Goal: Task Accomplishment & Management: Use online tool/utility

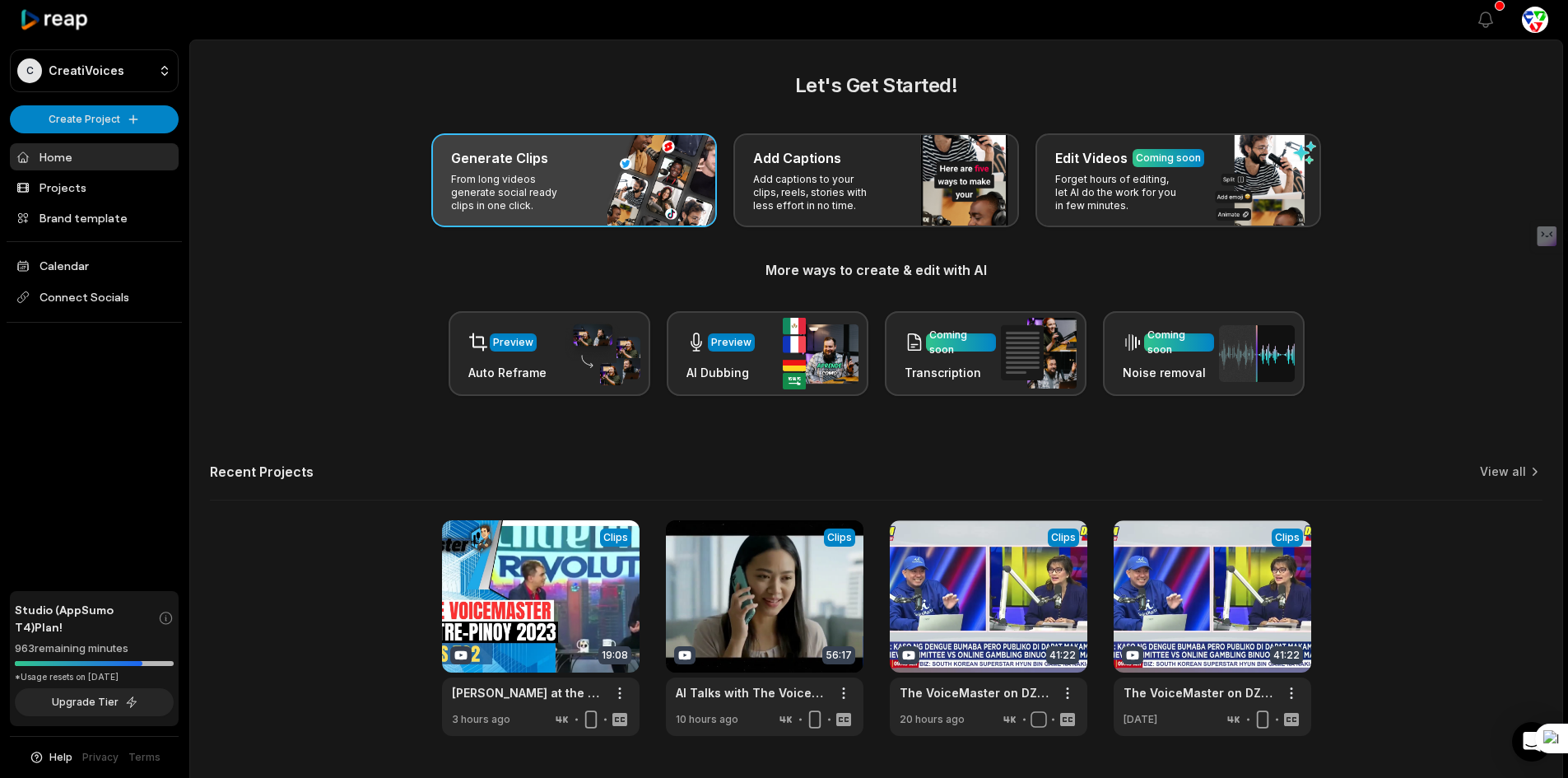
click at [558, 184] on p "From long videos generate social ready clips in one click." at bounding box center [514, 193] width 128 height 40
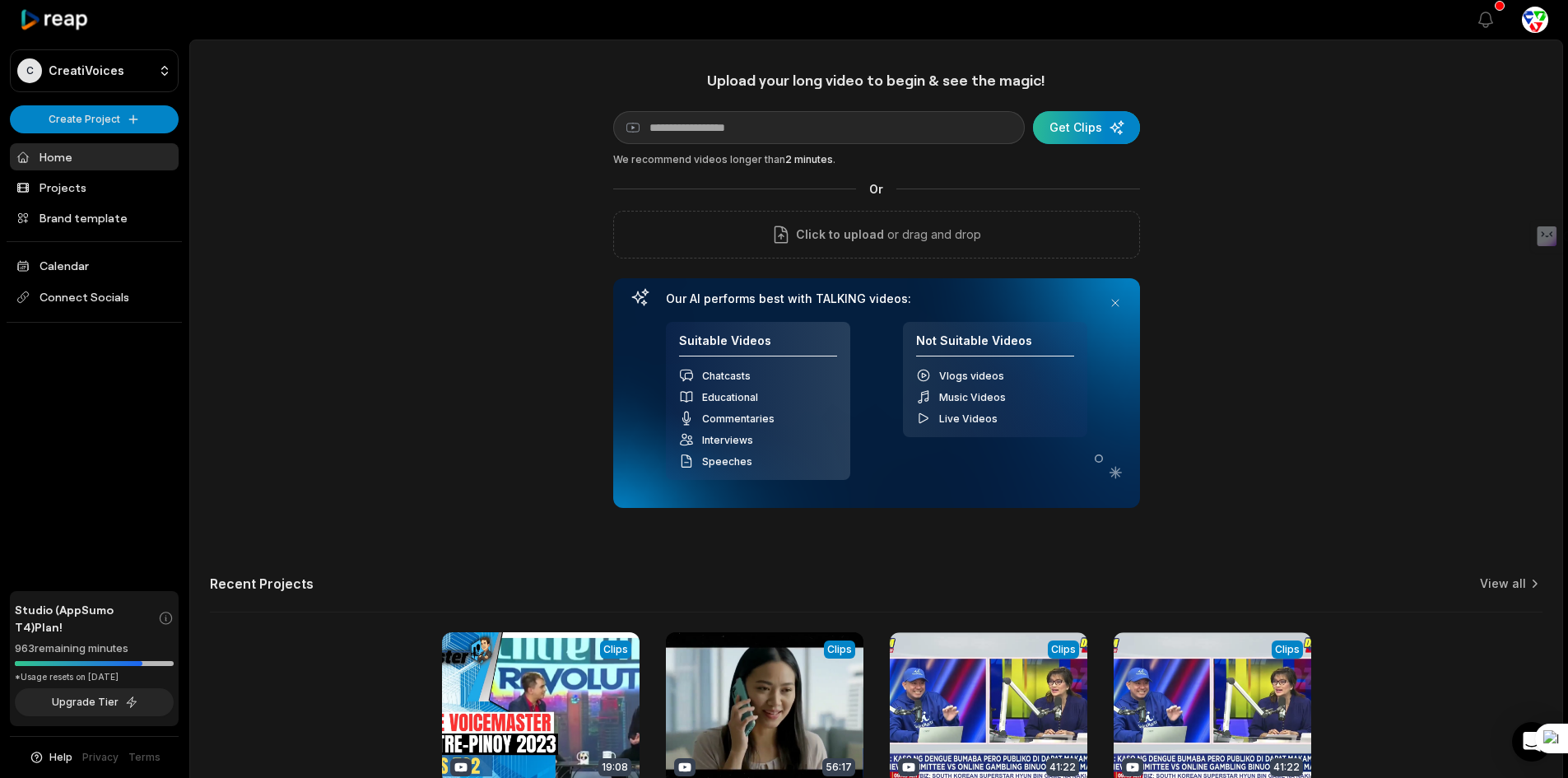
click at [1067, 127] on div "submit" at bounding box center [1087, 127] width 107 height 33
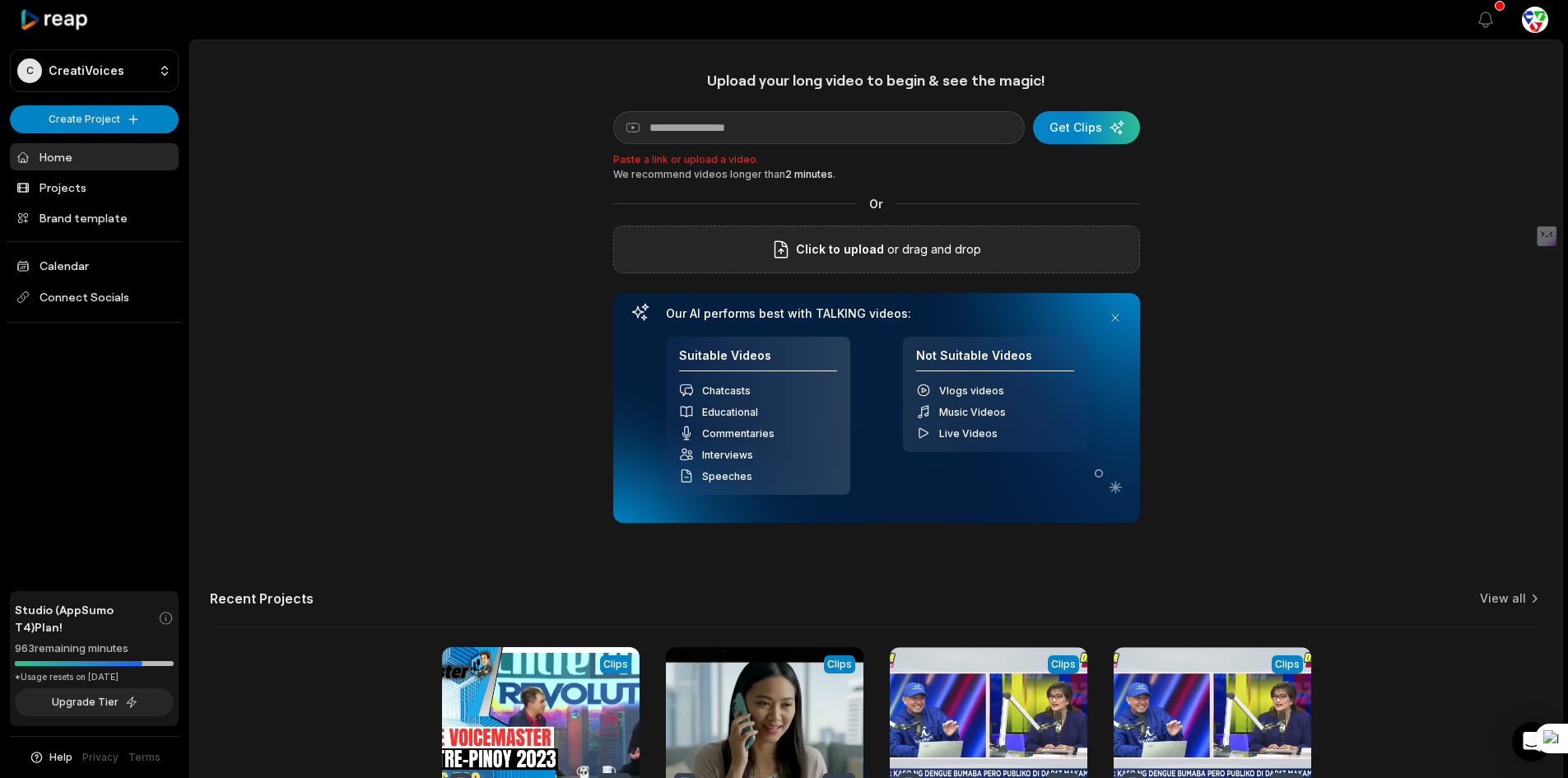
click at [842, 255] on span "Click to upload" at bounding box center [840, 249] width 88 height 19
click at [0, 0] on input "Click to upload" at bounding box center [0, 0] width 0 height 0
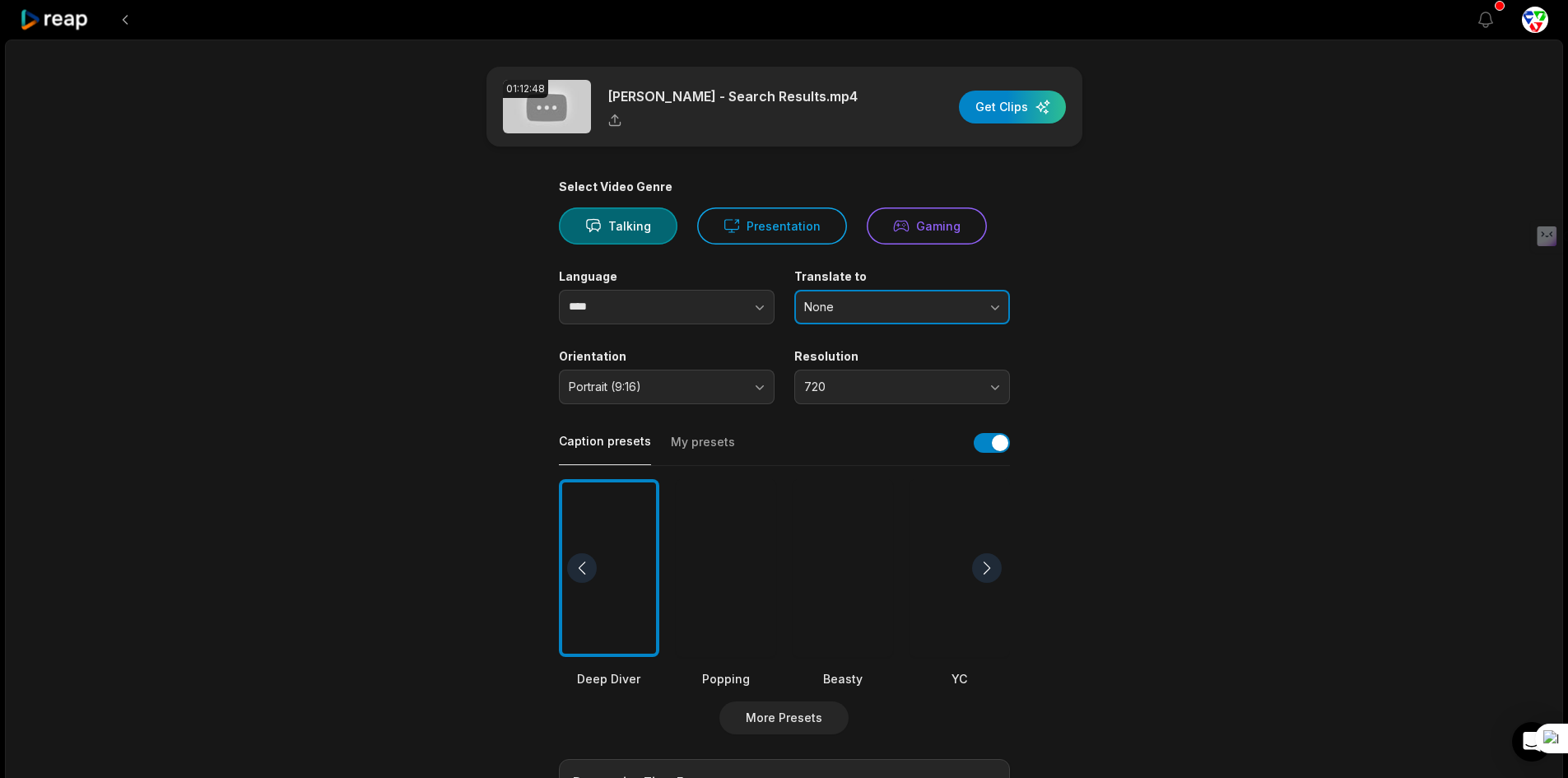
click at [871, 297] on button "None" at bounding box center [901, 306] width 215 height 34
click at [872, 377] on p "English" at bounding box center [901, 375] width 194 height 18
click at [853, 382] on span "720" at bounding box center [890, 387] width 173 height 15
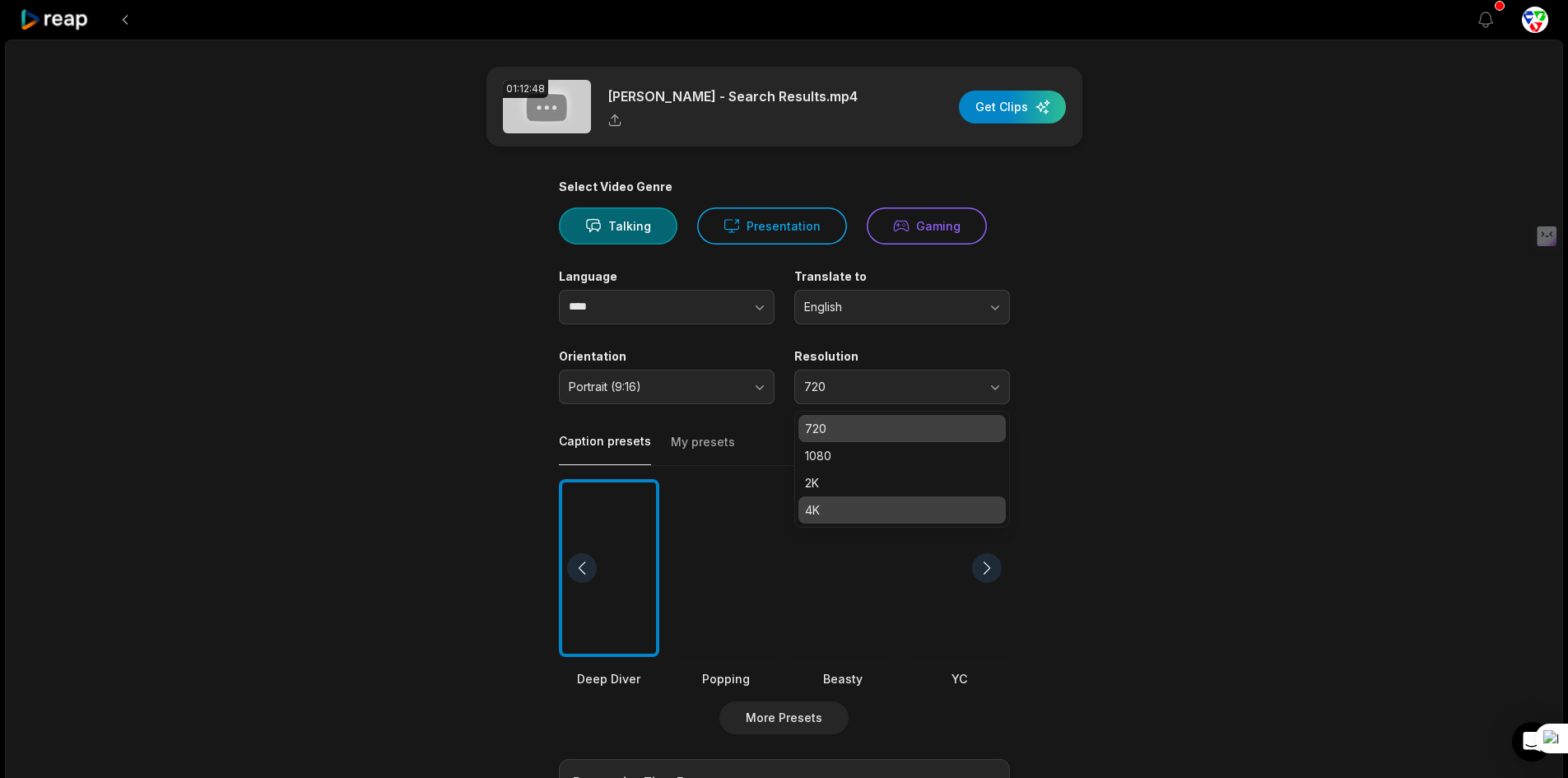
click at [844, 513] on p "4K" at bounding box center [901, 510] width 194 height 18
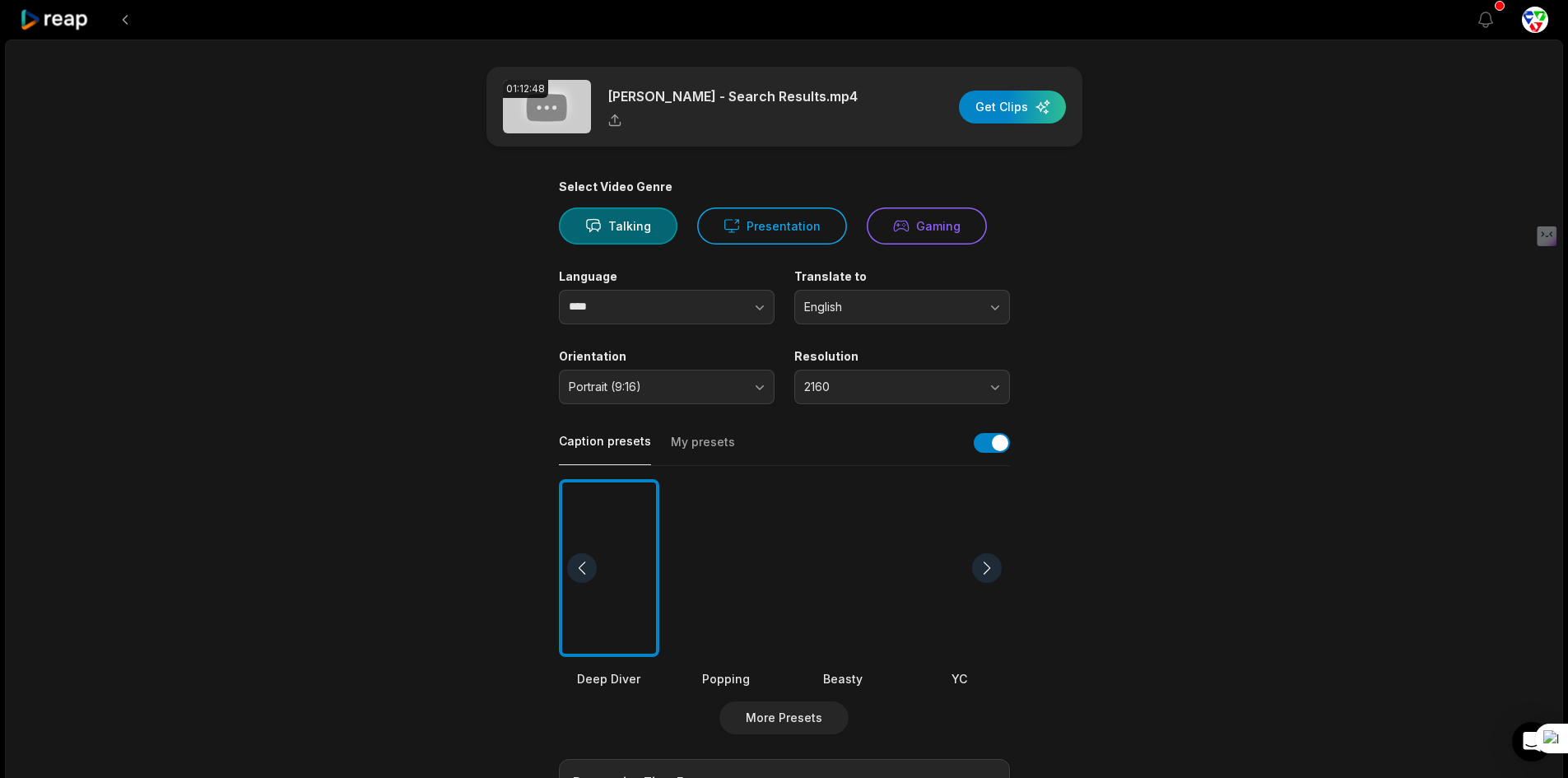
click at [730, 630] on div at bounding box center [726, 568] width 100 height 178
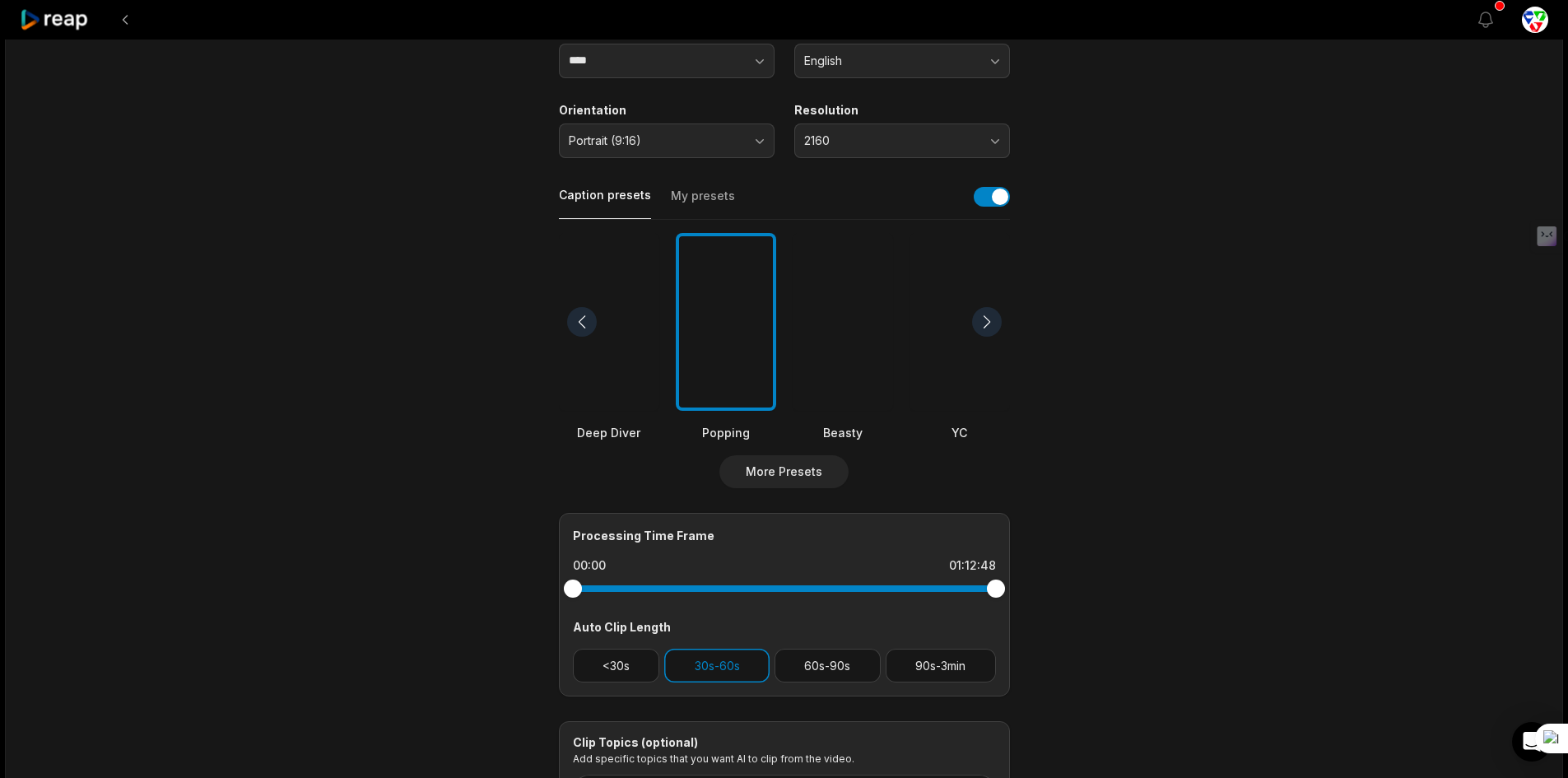
scroll to position [247, 0]
click at [611, 671] on button "<30s" at bounding box center [616, 665] width 87 height 33
drag, startPoint x: 848, startPoint y: 673, endPoint x: 884, endPoint y: 670, distance: 36.1
click at [849, 673] on button "60s-90s" at bounding box center [828, 665] width 106 height 33
click at [941, 668] on button "90s-3min" at bounding box center [940, 665] width 110 height 33
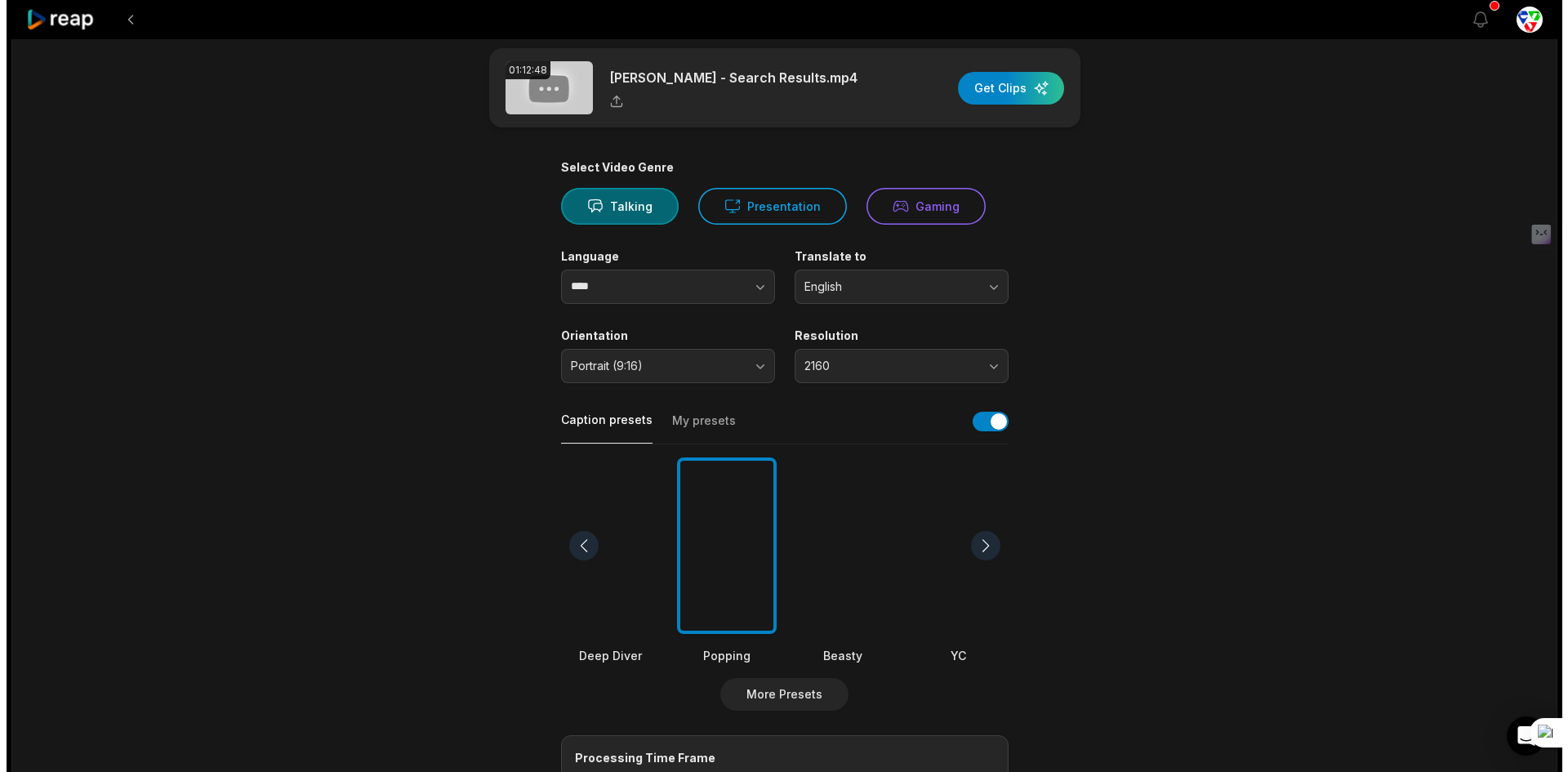
scroll to position [0, 0]
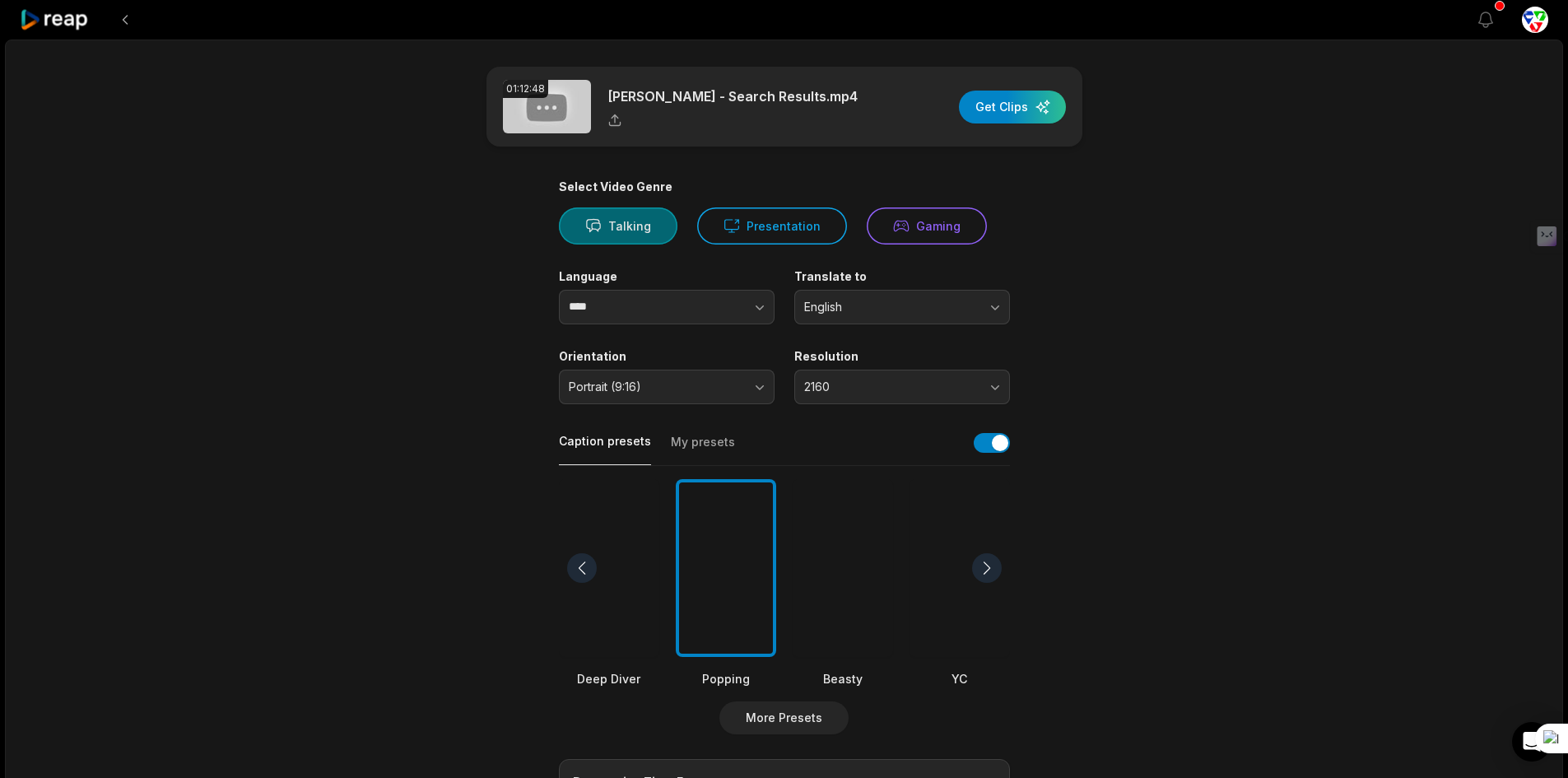
click at [598, 232] on icon at bounding box center [594, 225] width 17 height 17
click at [1015, 105] on div "button" at bounding box center [1012, 106] width 107 height 33
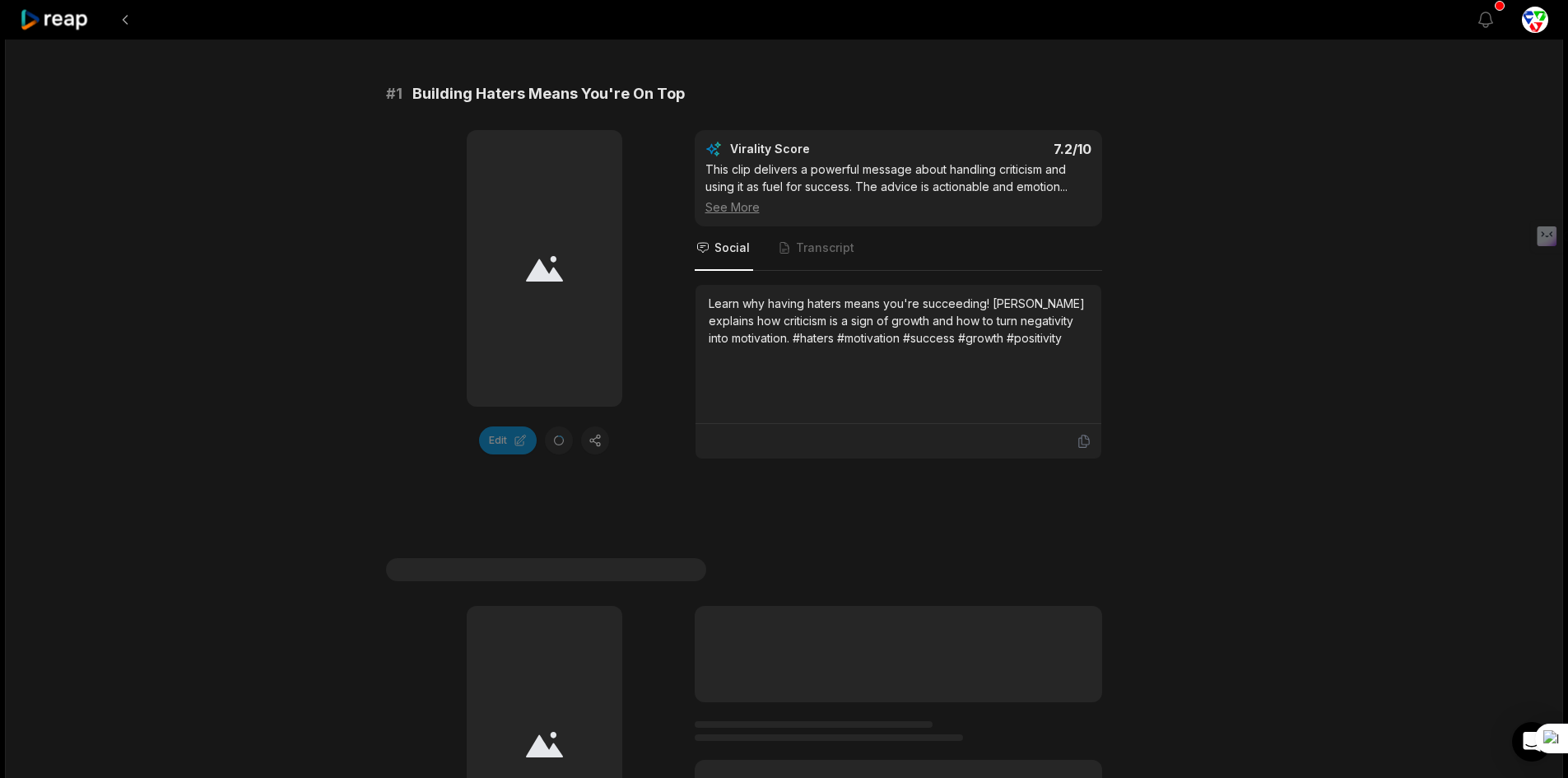
scroll to position [247, 0]
click at [63, 18] on icon at bounding box center [55, 19] width 70 height 22
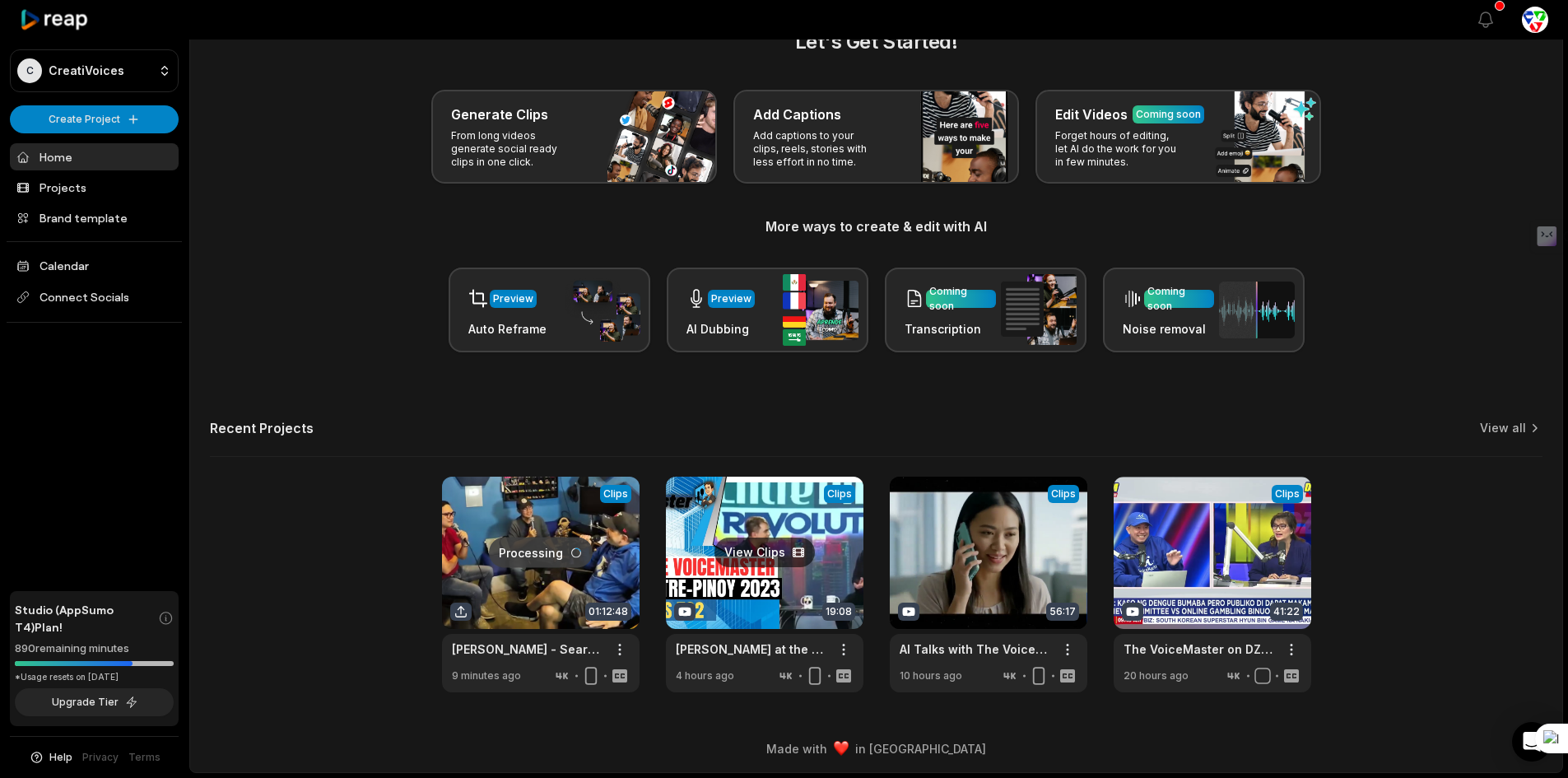
click at [769, 507] on link at bounding box center [764, 584] width 198 height 215
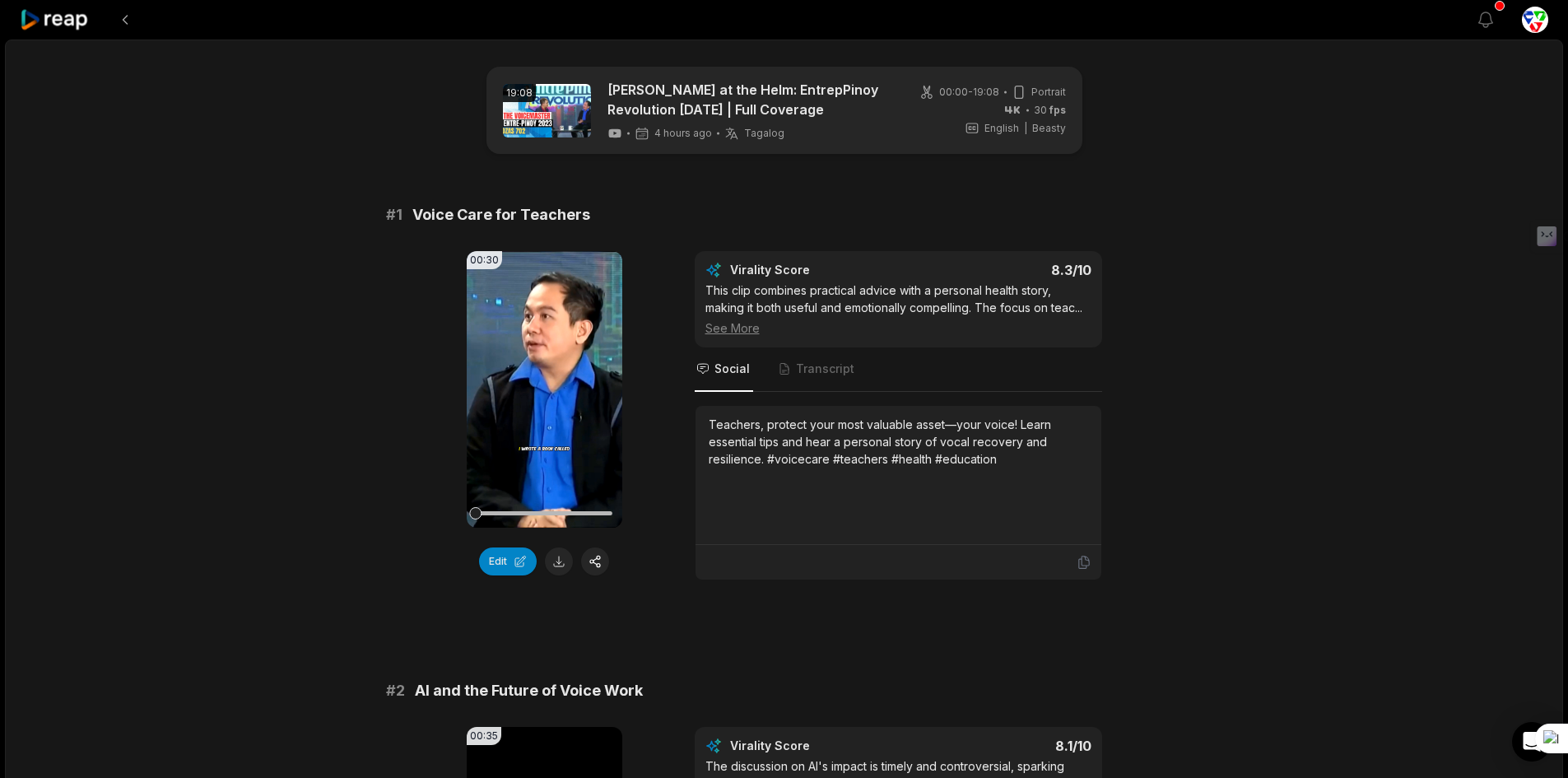
scroll to position [283, 0]
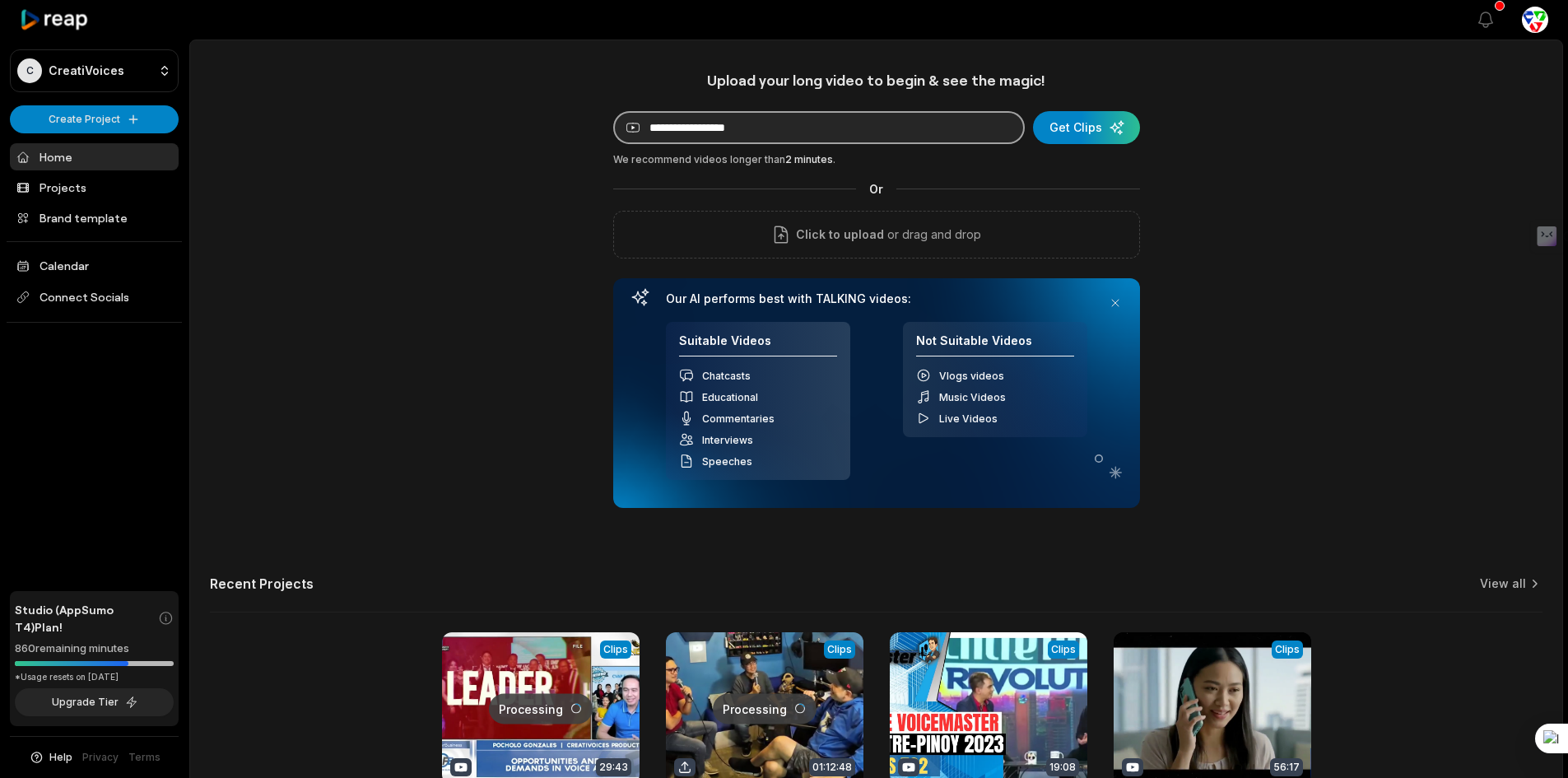
click at [726, 128] on input at bounding box center [819, 127] width 412 height 33
paste input "**********"
type input "**********"
click at [1092, 132] on div "submit" at bounding box center [1087, 127] width 107 height 33
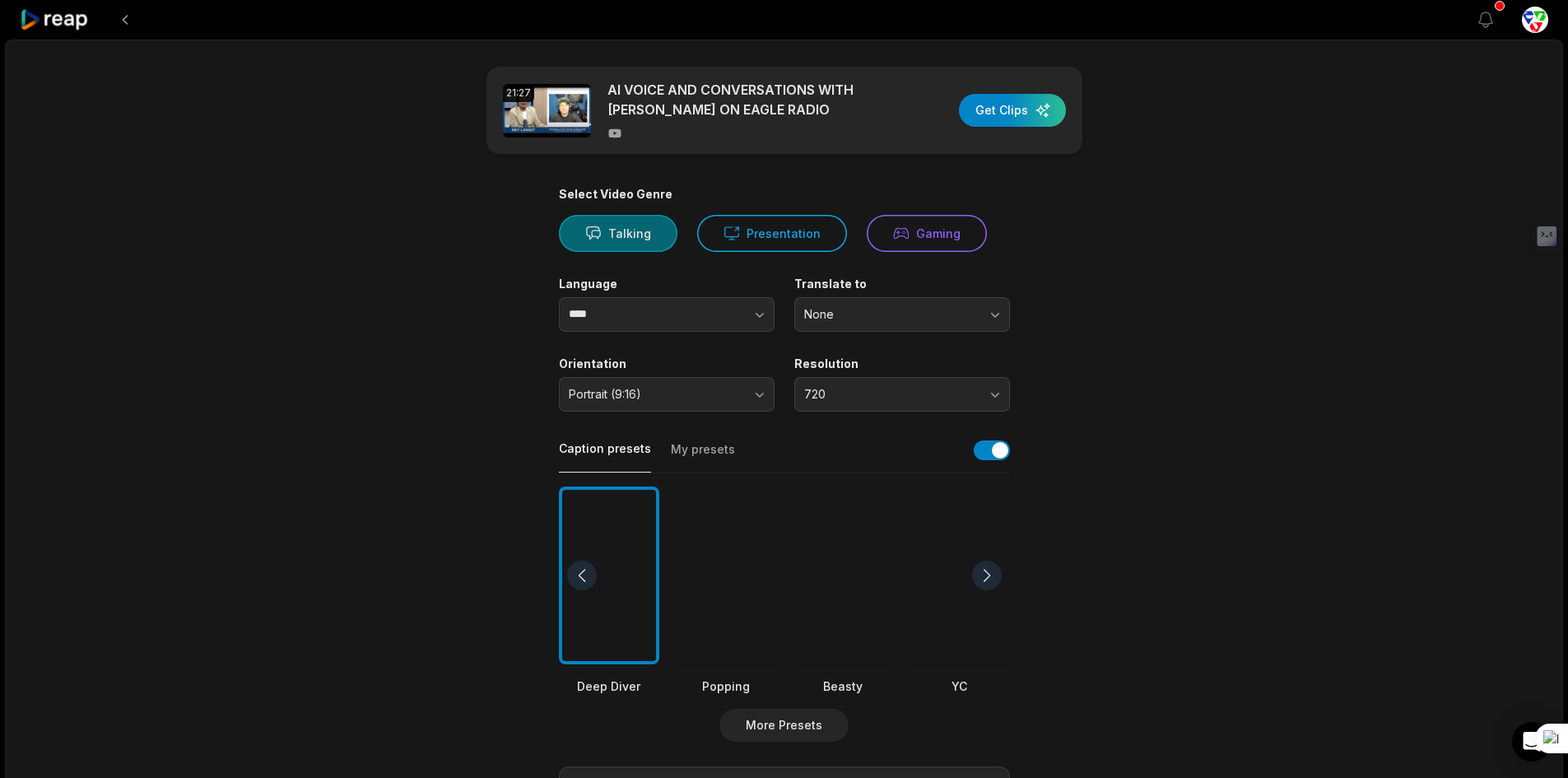
click at [609, 233] on button "Talking" at bounding box center [618, 233] width 119 height 37
click at [859, 302] on button "None" at bounding box center [901, 314] width 215 height 34
click at [833, 380] on p "English" at bounding box center [901, 383] width 194 height 18
click at [862, 389] on span "720" at bounding box center [890, 394] width 173 height 15
click at [828, 507] on div "4K" at bounding box center [902, 517] width 208 height 27
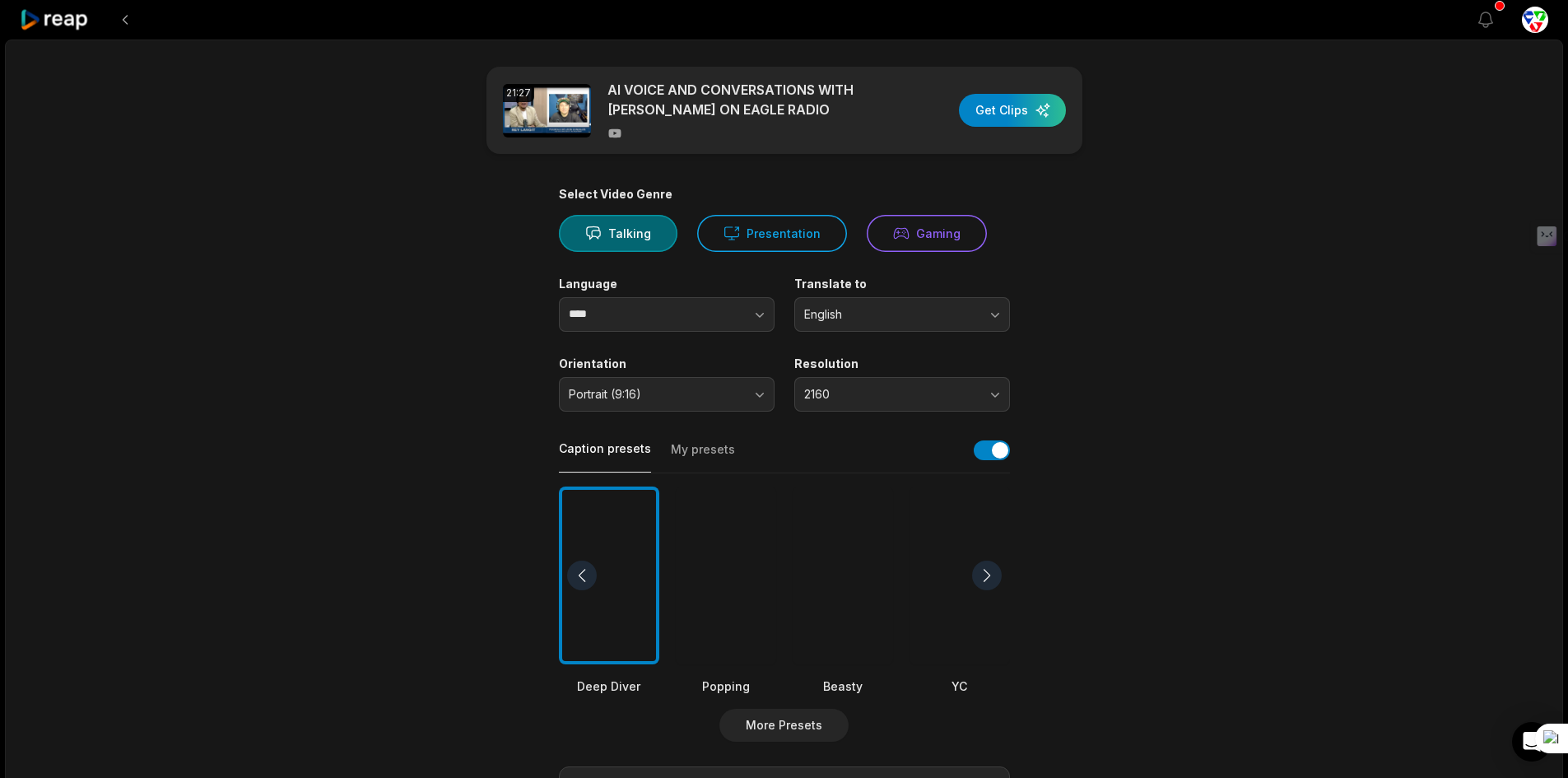
click at [730, 623] on div at bounding box center [726, 575] width 100 height 178
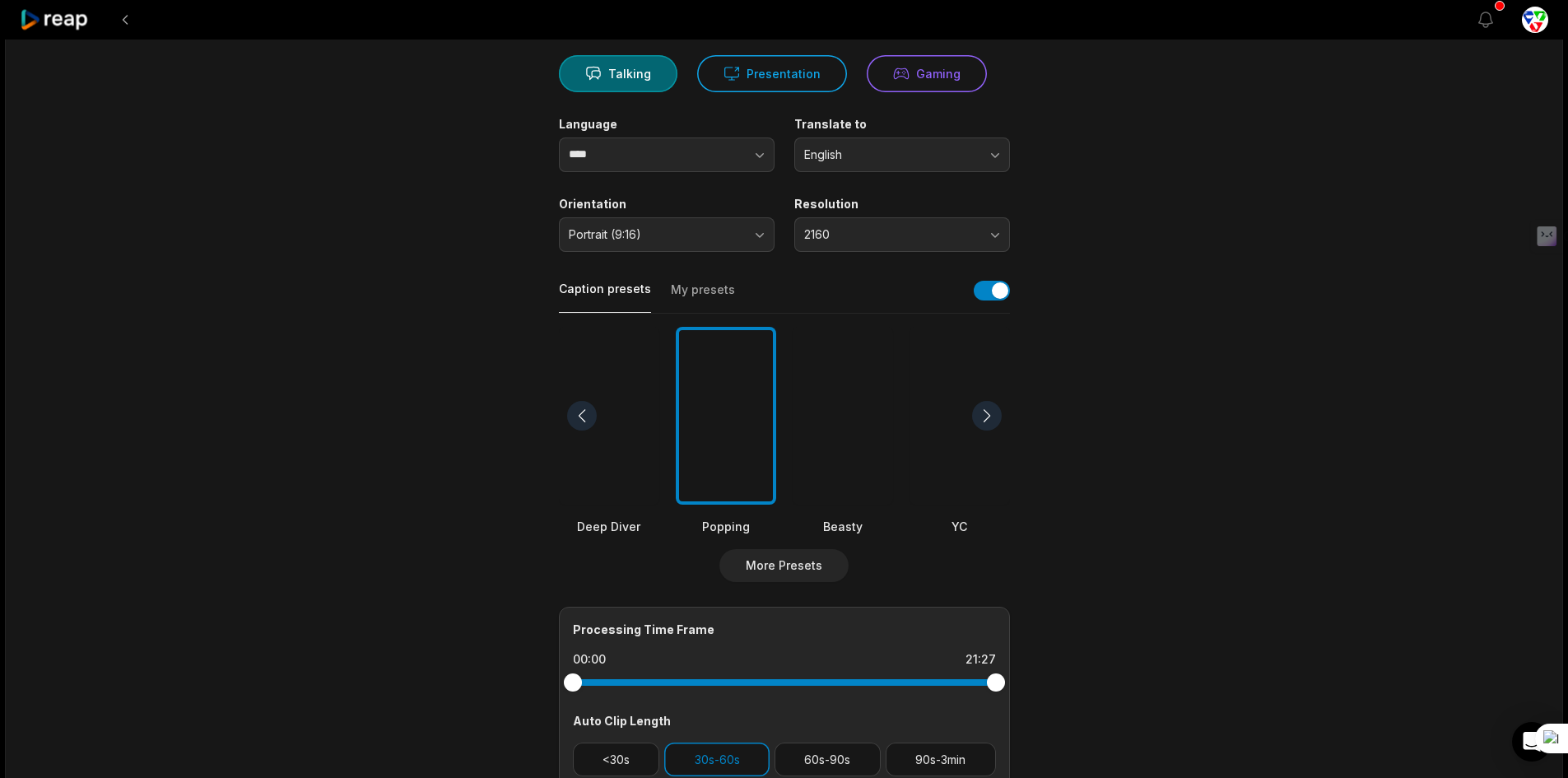
scroll to position [164, 0]
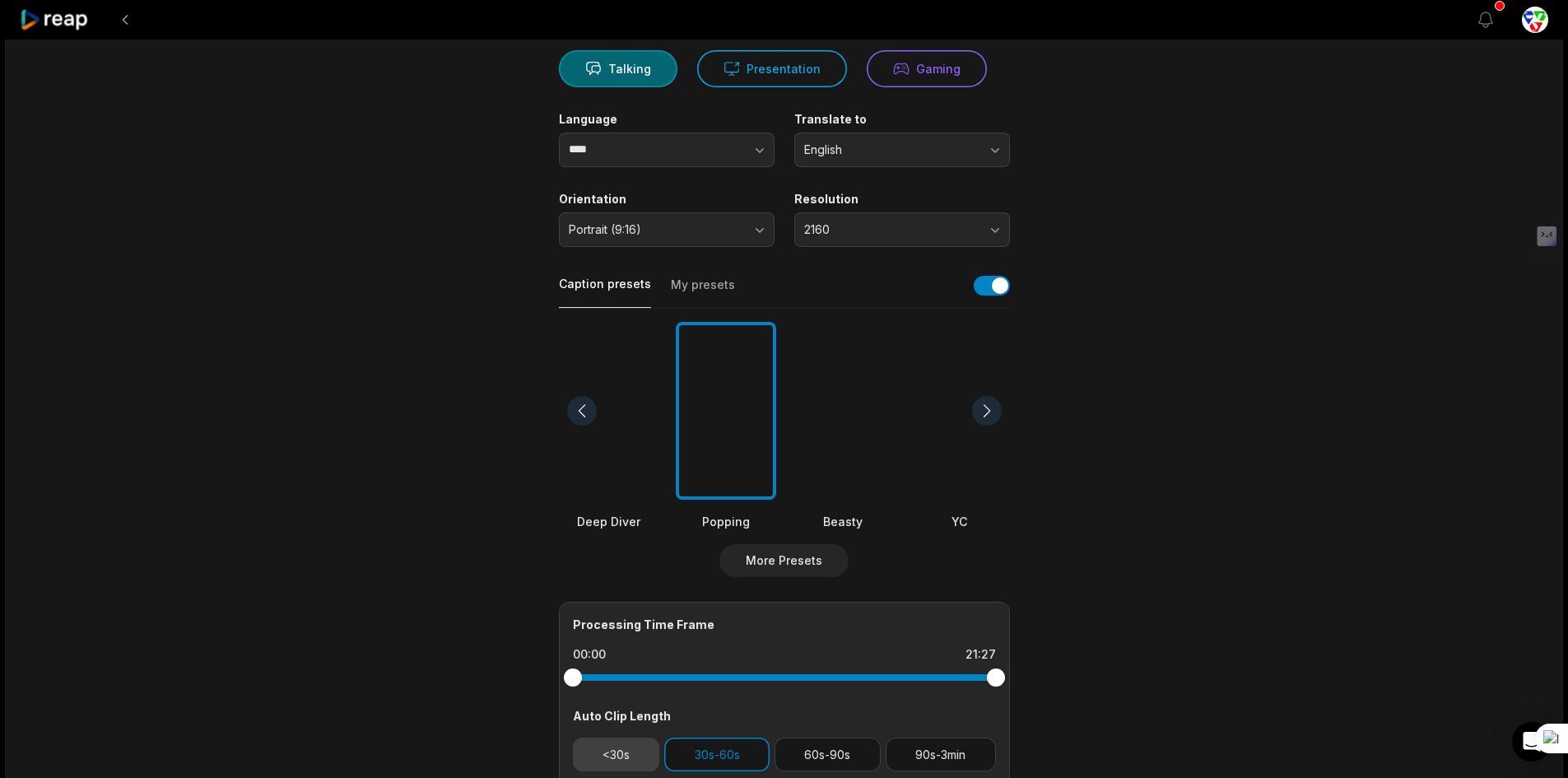
drag, startPoint x: 617, startPoint y: 753, endPoint x: 640, endPoint y: 757, distance: 23.3
click at [617, 753] on button "<30s" at bounding box center [616, 754] width 87 height 33
click at [829, 750] on button "60s-90s" at bounding box center [828, 754] width 106 height 33
click at [946, 748] on button "90s-3min" at bounding box center [940, 754] width 110 height 33
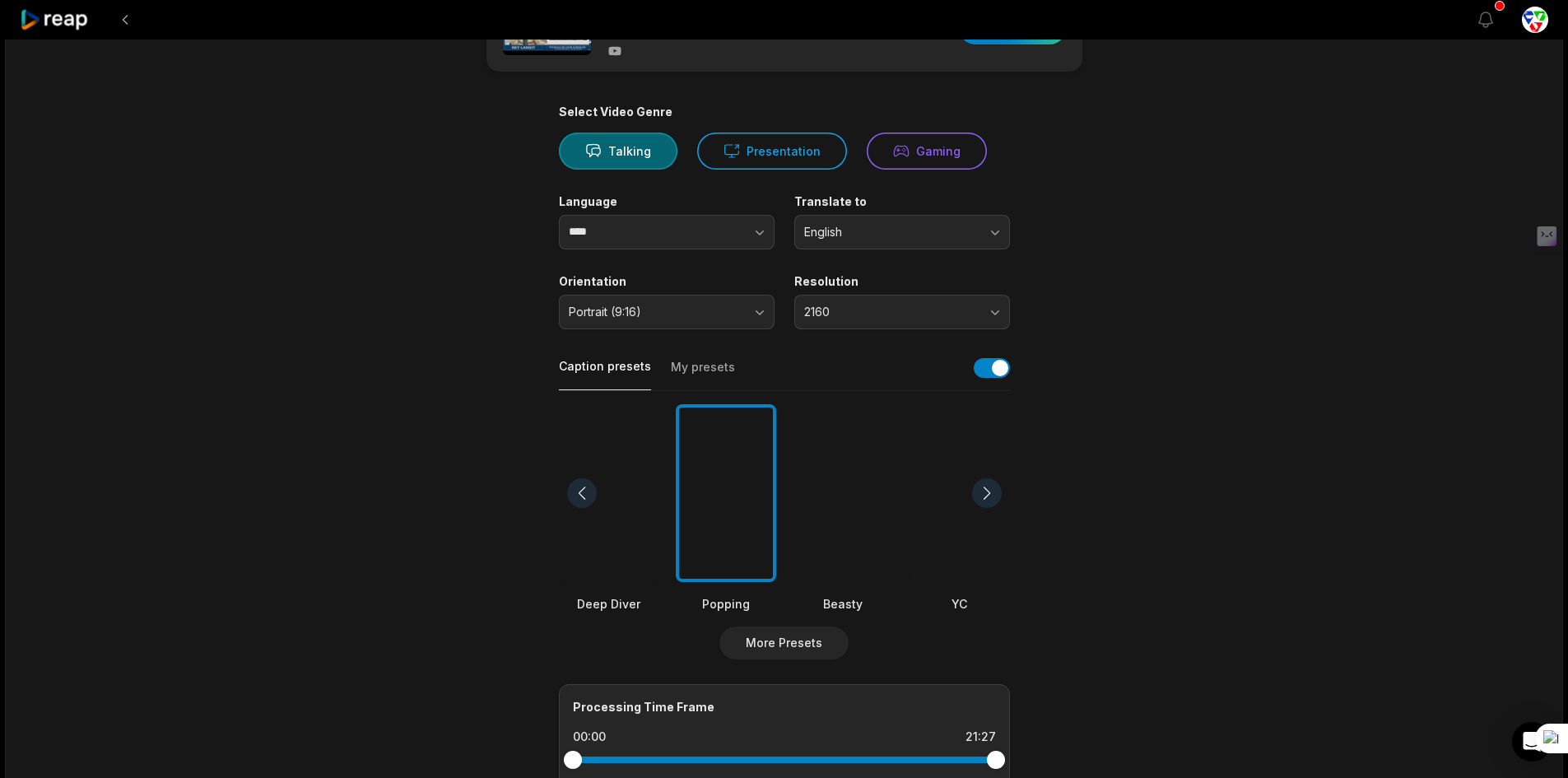
scroll to position [0, 0]
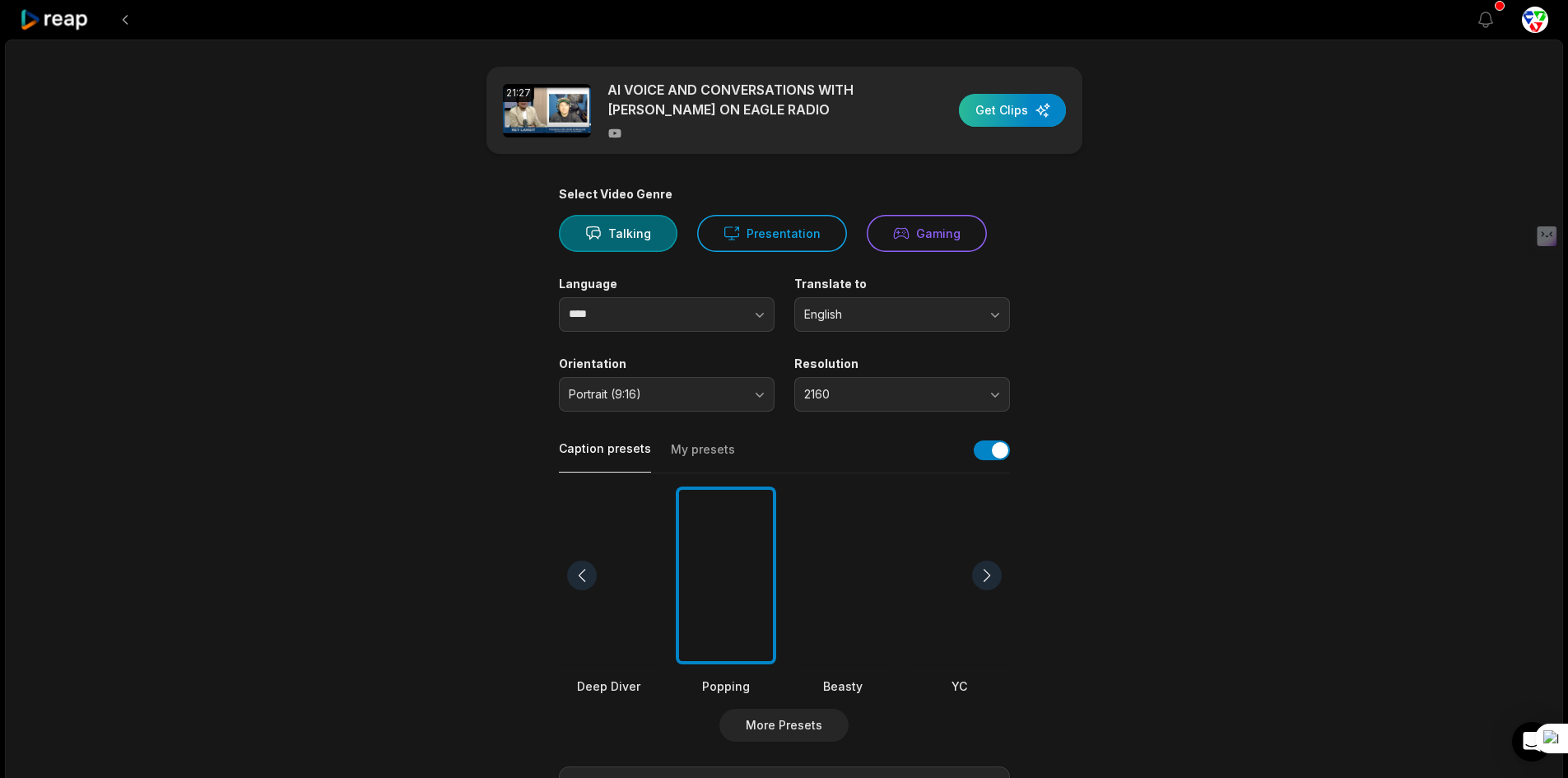
click at [1005, 120] on div "button" at bounding box center [1012, 110] width 107 height 33
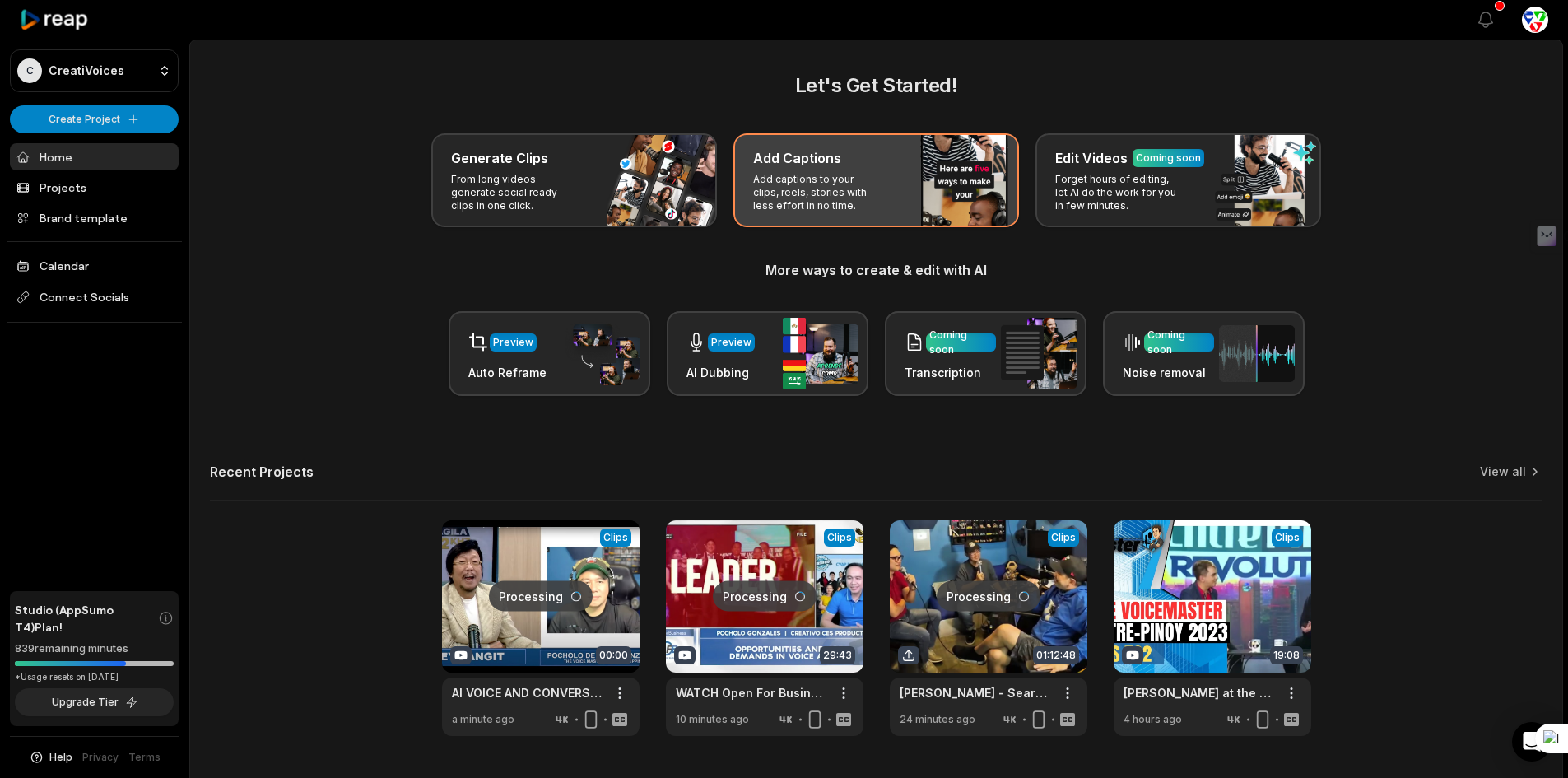
click at [902, 187] on div "Add Captions Add captions to your clips, reels, stories with less effort in no …" at bounding box center [876, 180] width 286 height 94
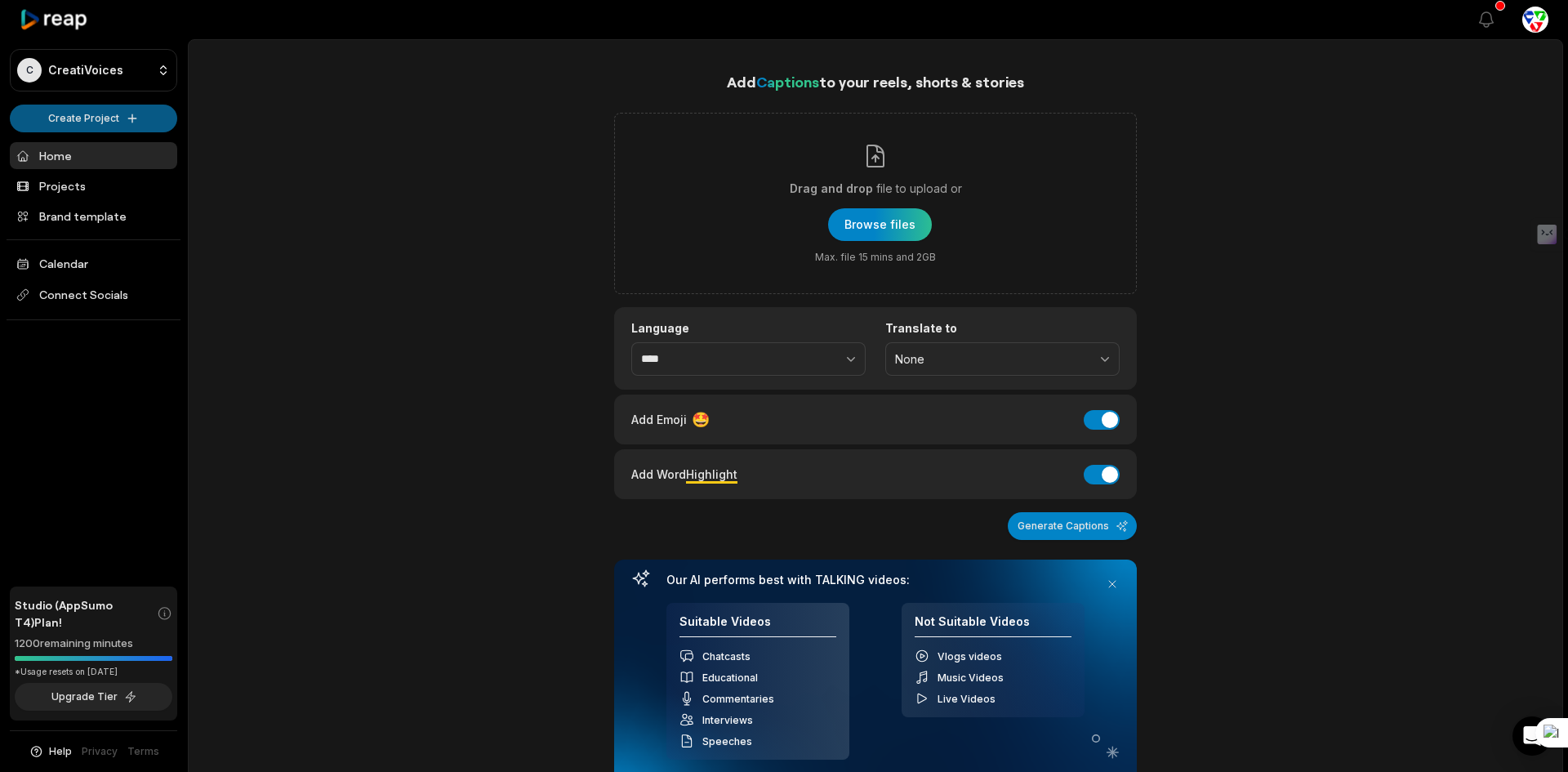
click at [121, 115] on html "C CreatiVoices Create Project Home Projects Brand template Calendar Connect Soc…" at bounding box center [784, 386] width 1568 height 772
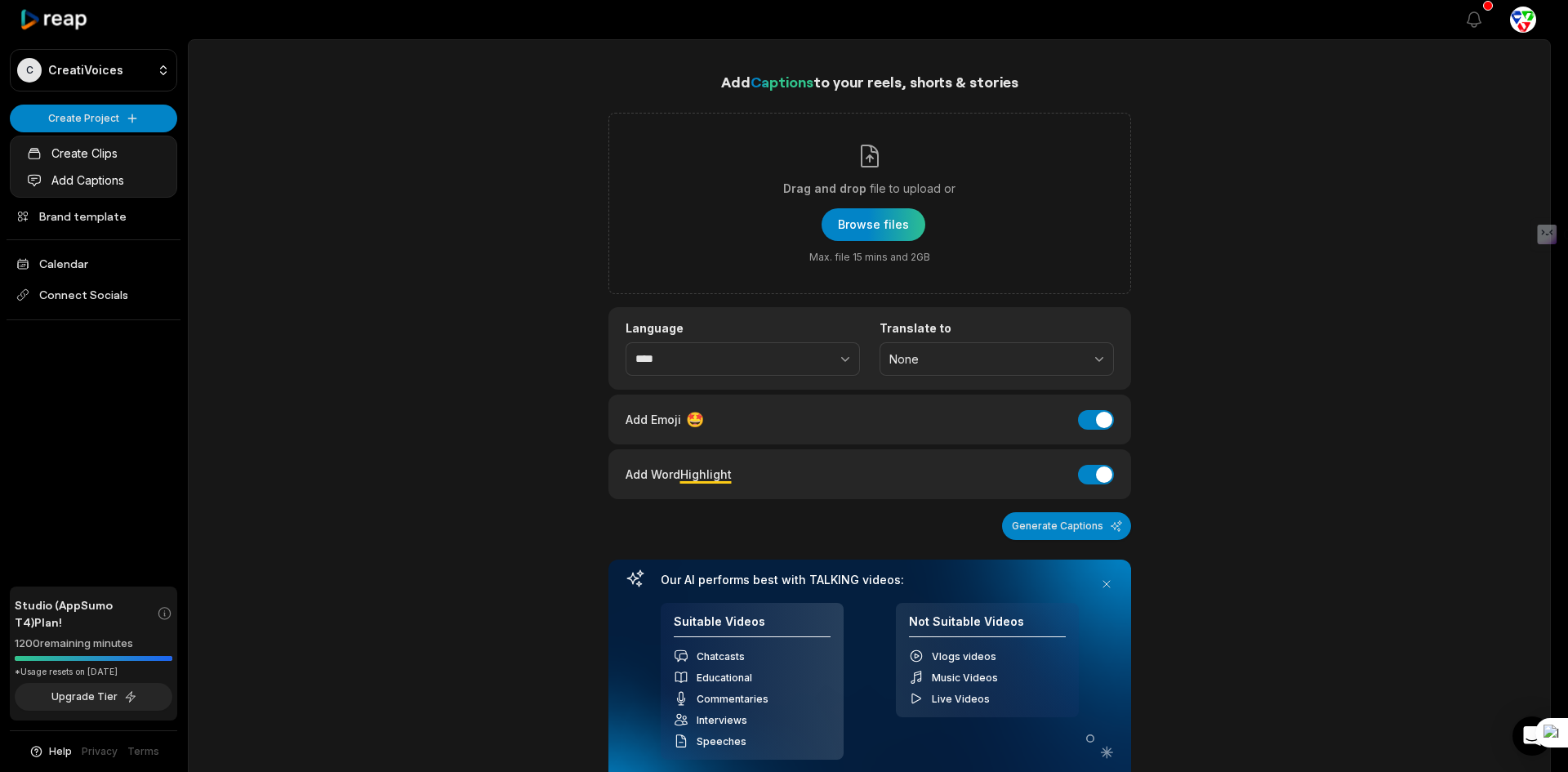
click at [475, 232] on html "C CreatiVoices Create Project Home Projects Brand template Calendar Connect Soc…" at bounding box center [784, 386] width 1568 height 772
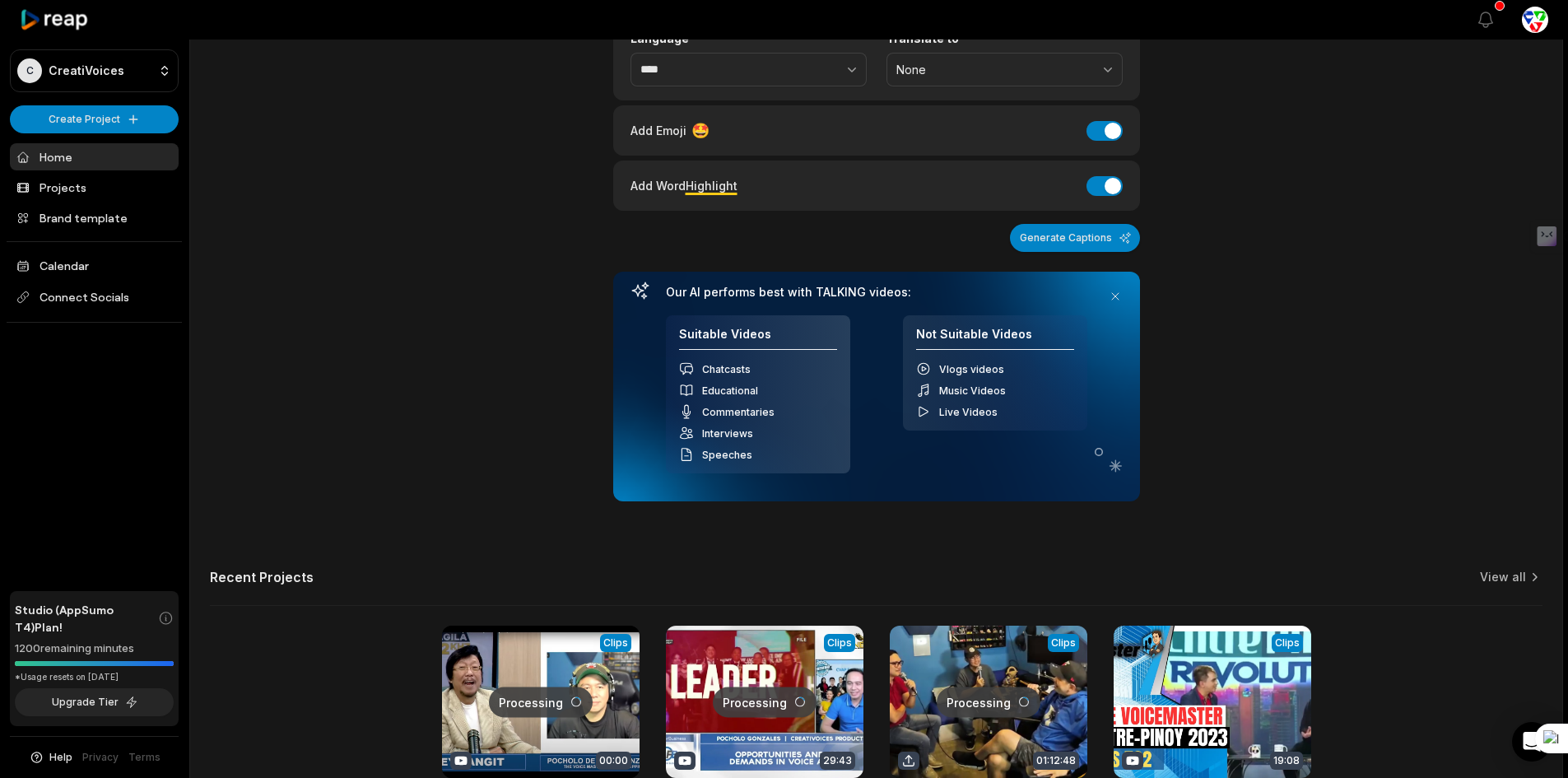
scroll to position [164, 0]
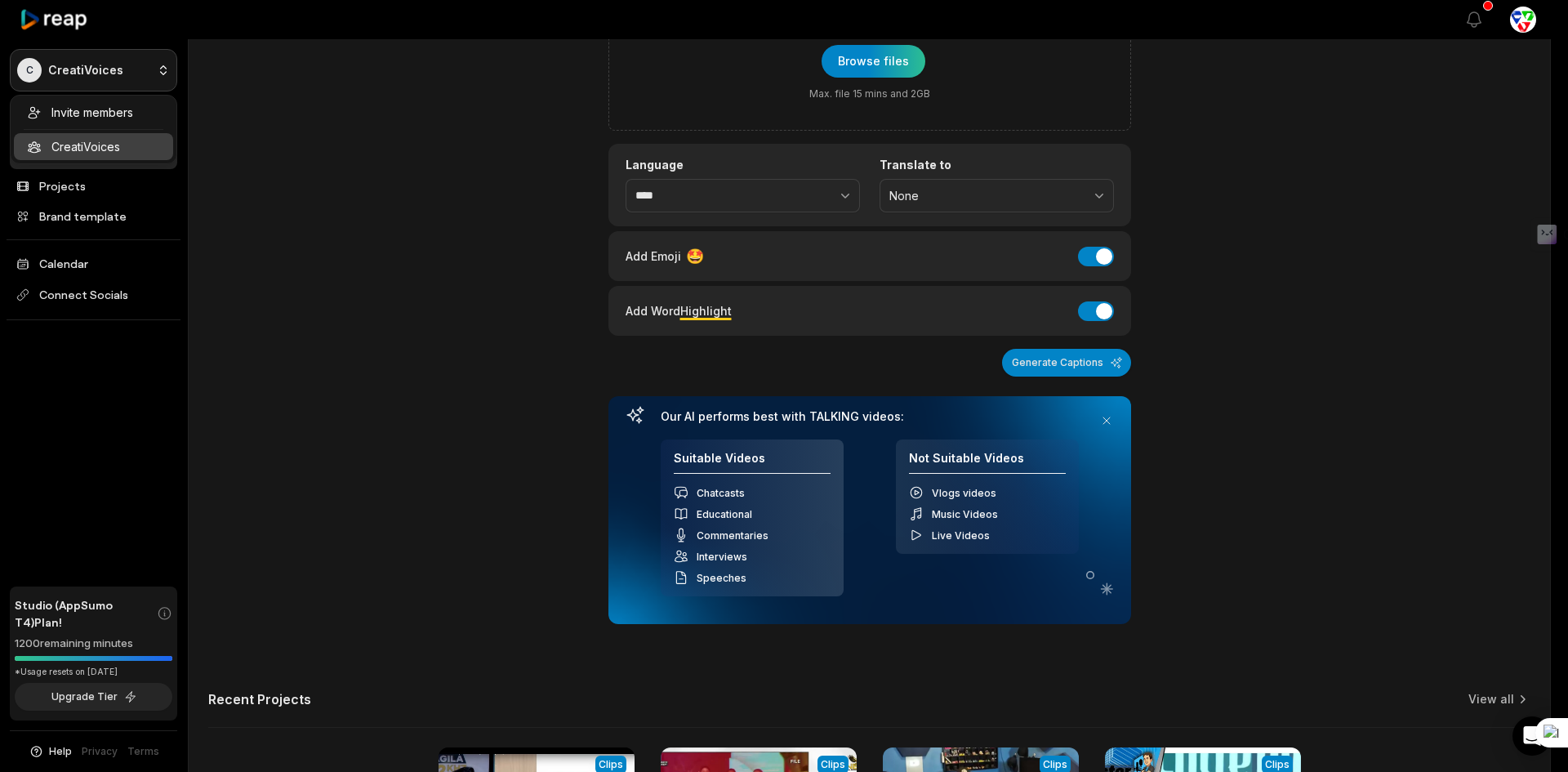
click at [100, 69] on html "C CreatiVoices Create Project Home Projects Brand template Calendar Connect Soc…" at bounding box center [784, 222] width 1568 height 772
click at [64, 21] on html "C CreatiVoices Create Project Home Projects Brand template Calendar Connect Soc…" at bounding box center [784, 222] width 1568 height 772
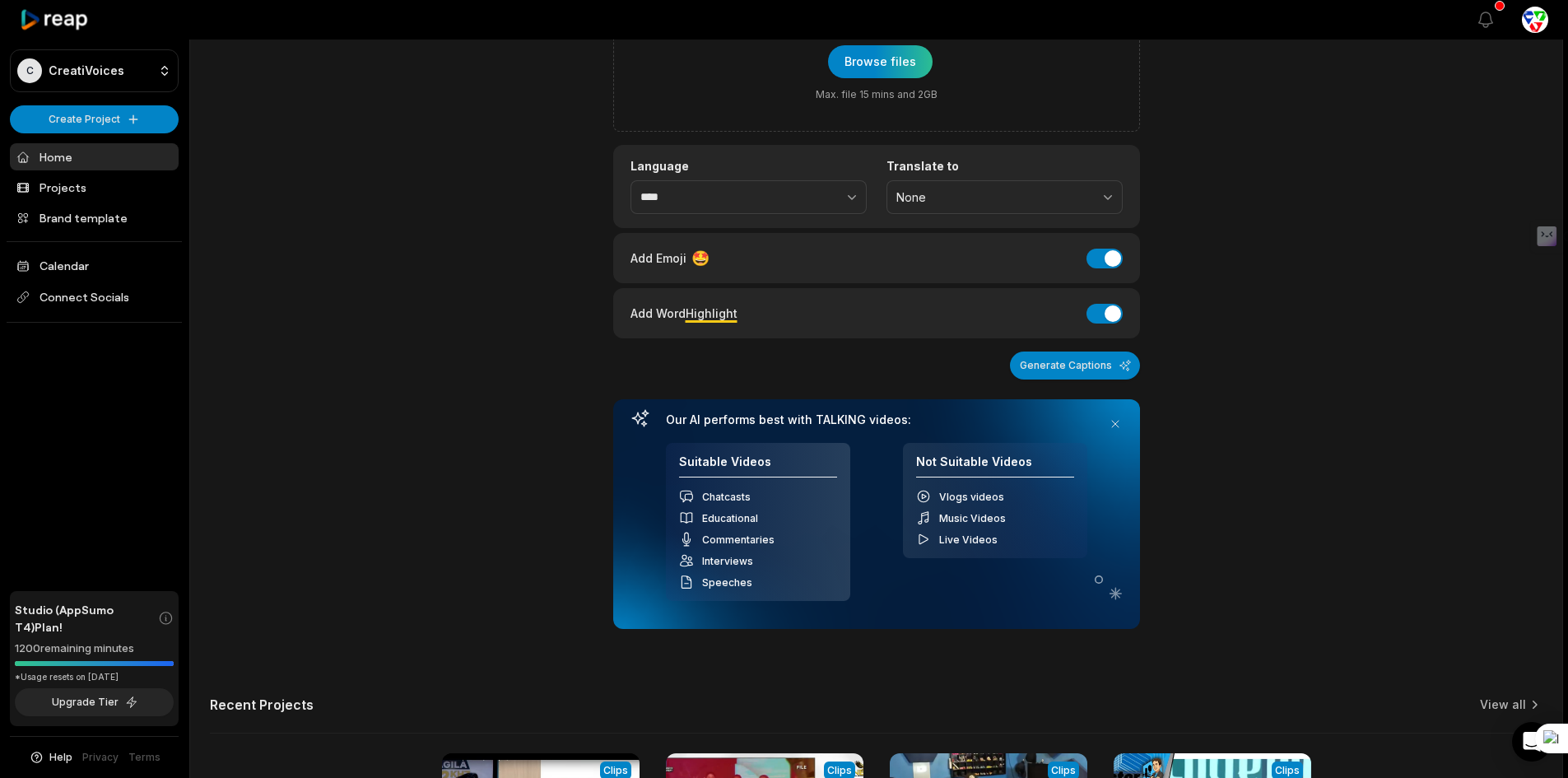
click at [51, 17] on icon at bounding box center [55, 19] width 70 height 22
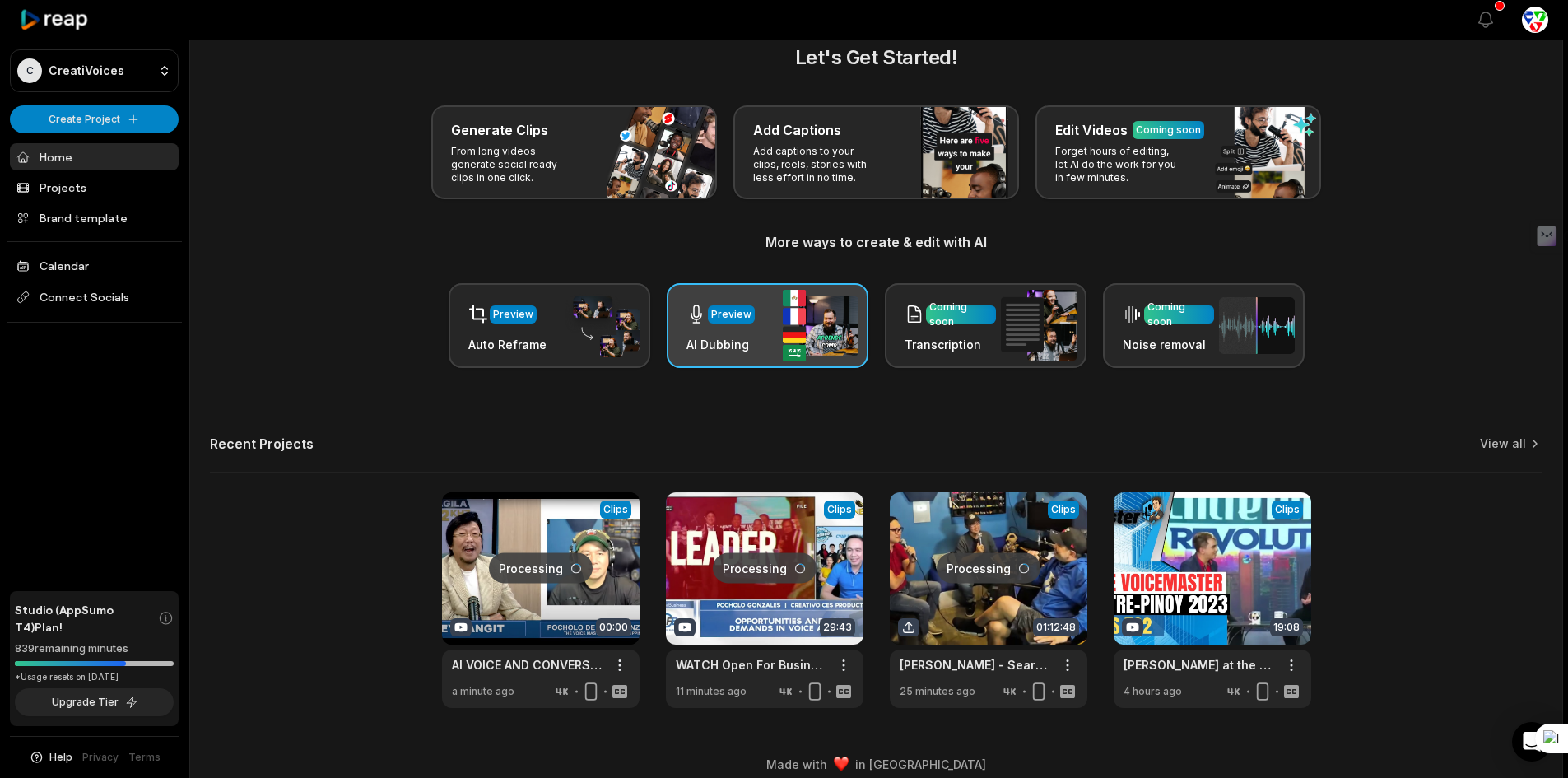
click at [801, 342] on img at bounding box center [820, 324] width 76 height 71
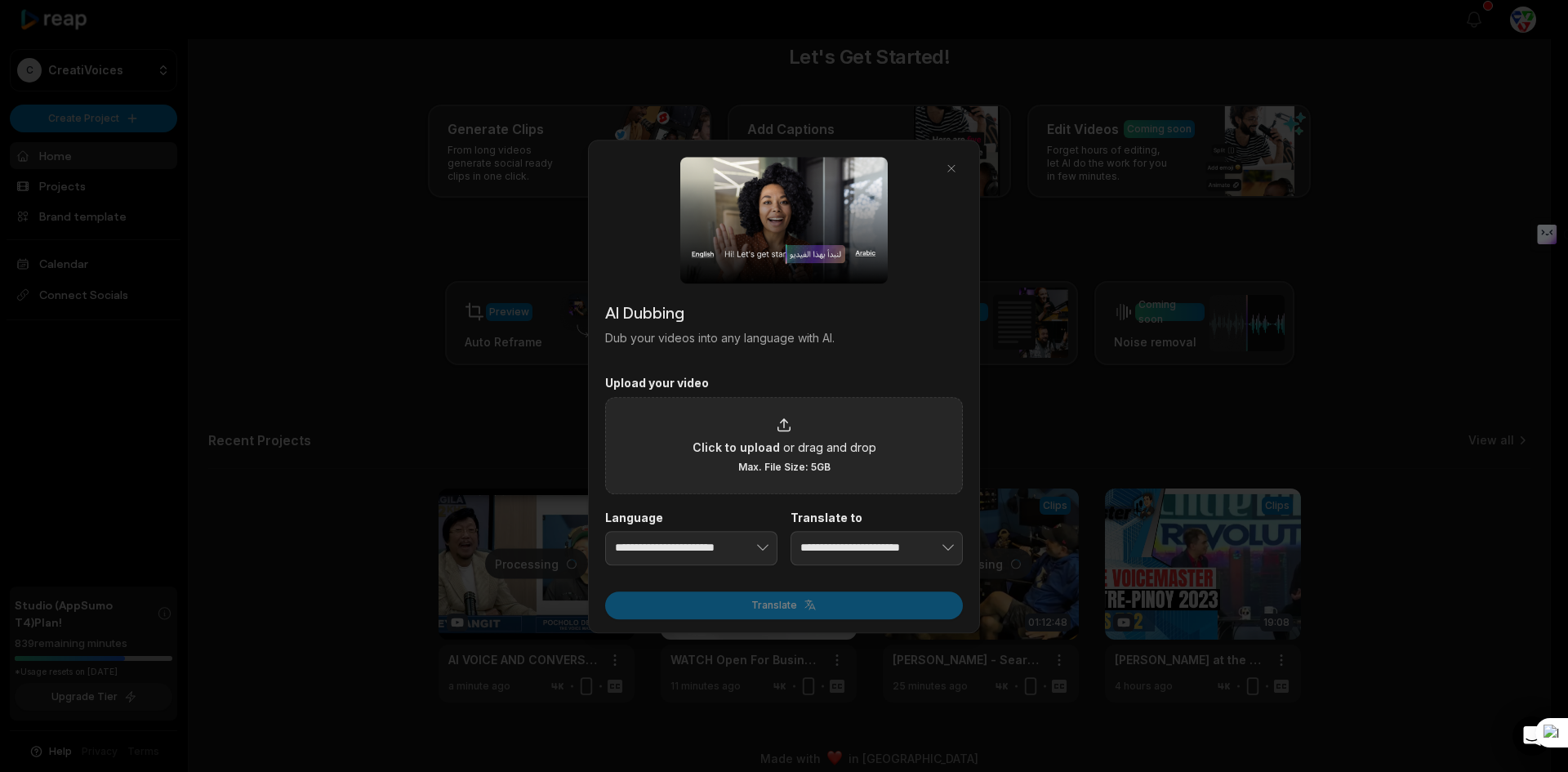
click at [790, 449] on span "or drag and drop" at bounding box center [830, 447] width 93 height 17
click at [0, 0] on input "Click to upload or drag and drop Max. File Size: 5GB" at bounding box center [0, 0] width 0 height 0
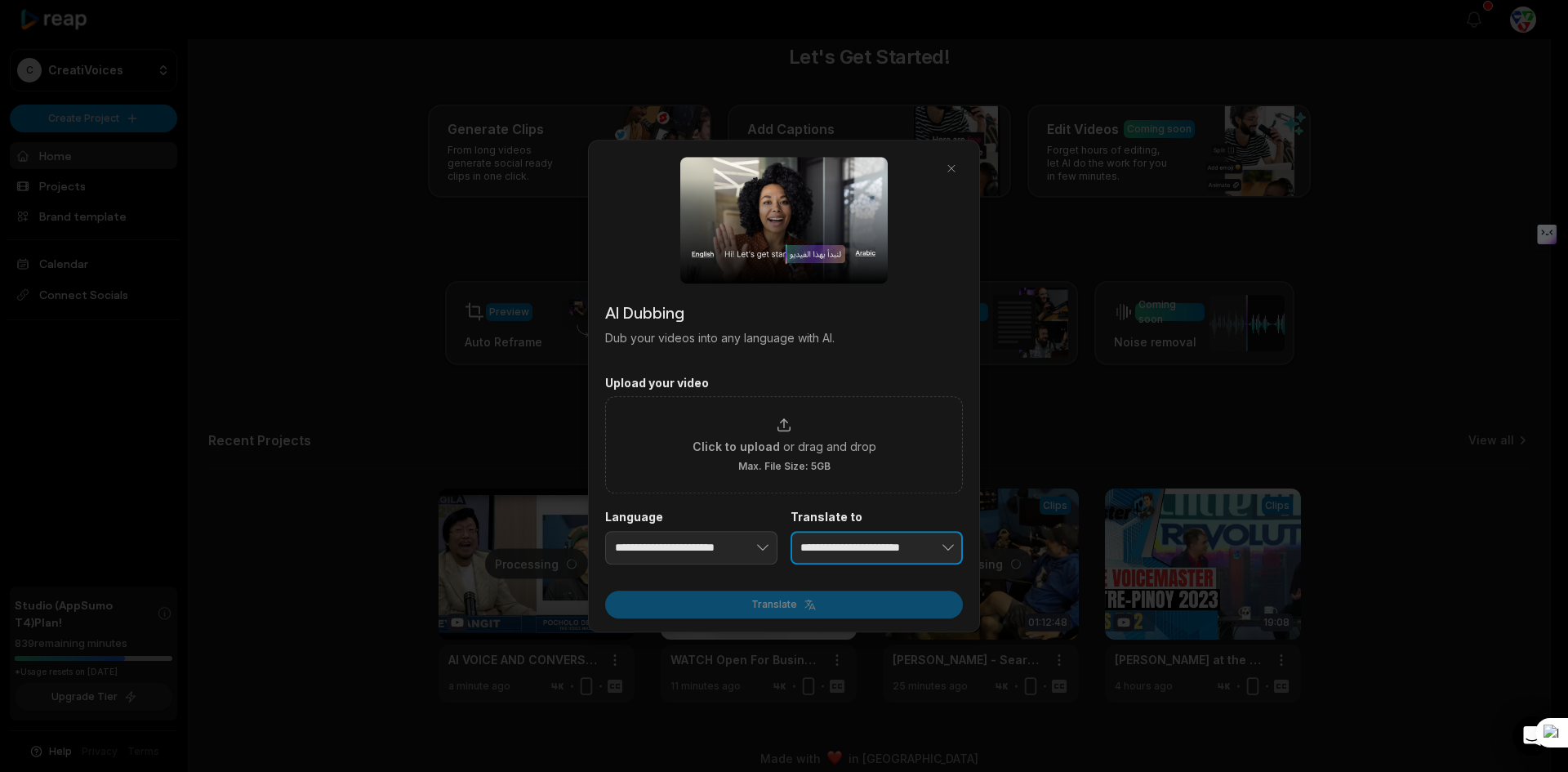
type input "**********"
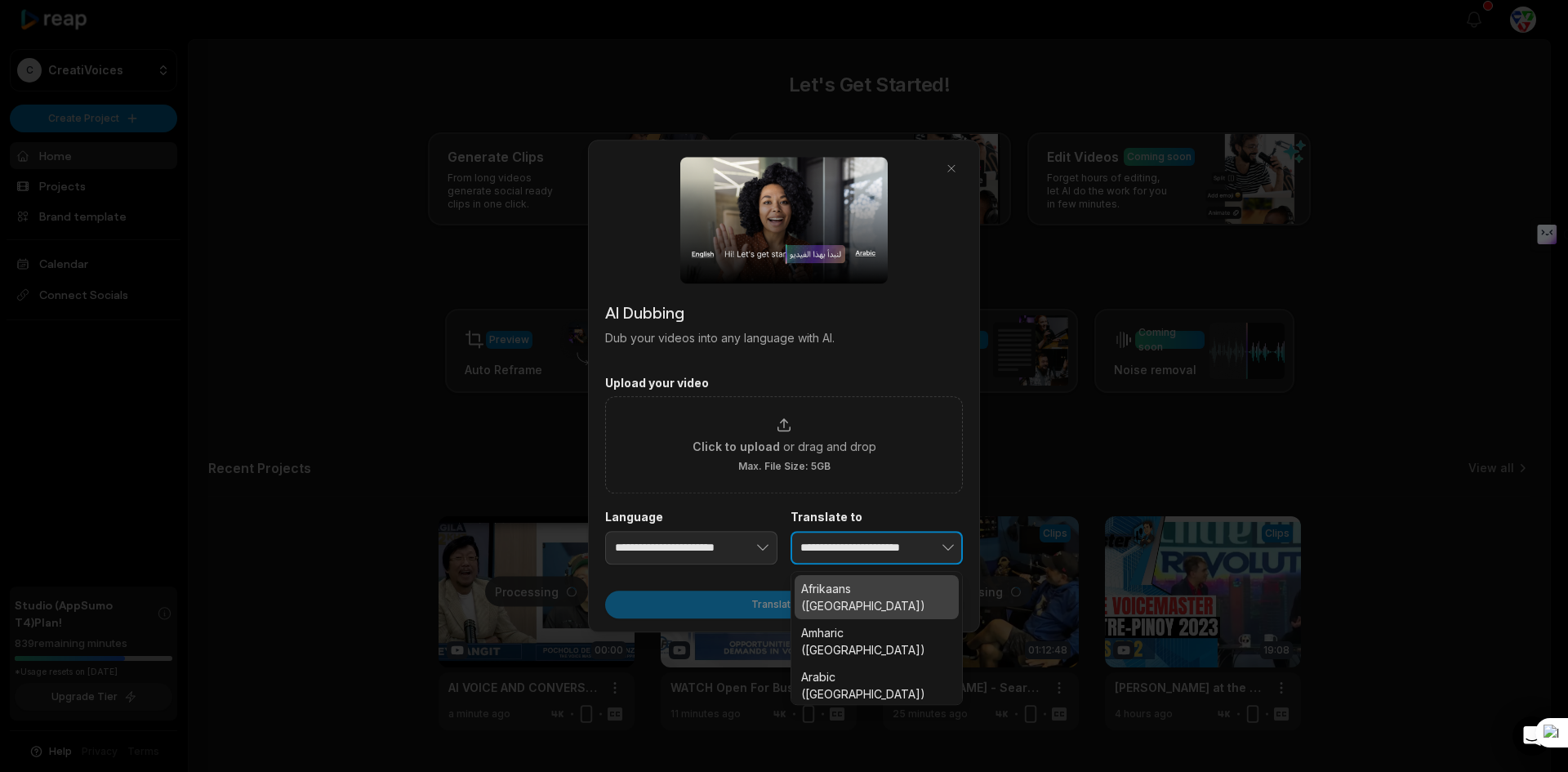
click at [893, 548] on button "button" at bounding box center [923, 547] width 80 height 34
click at [695, 556] on div "**********" at bounding box center [784, 536] width 358 height 55
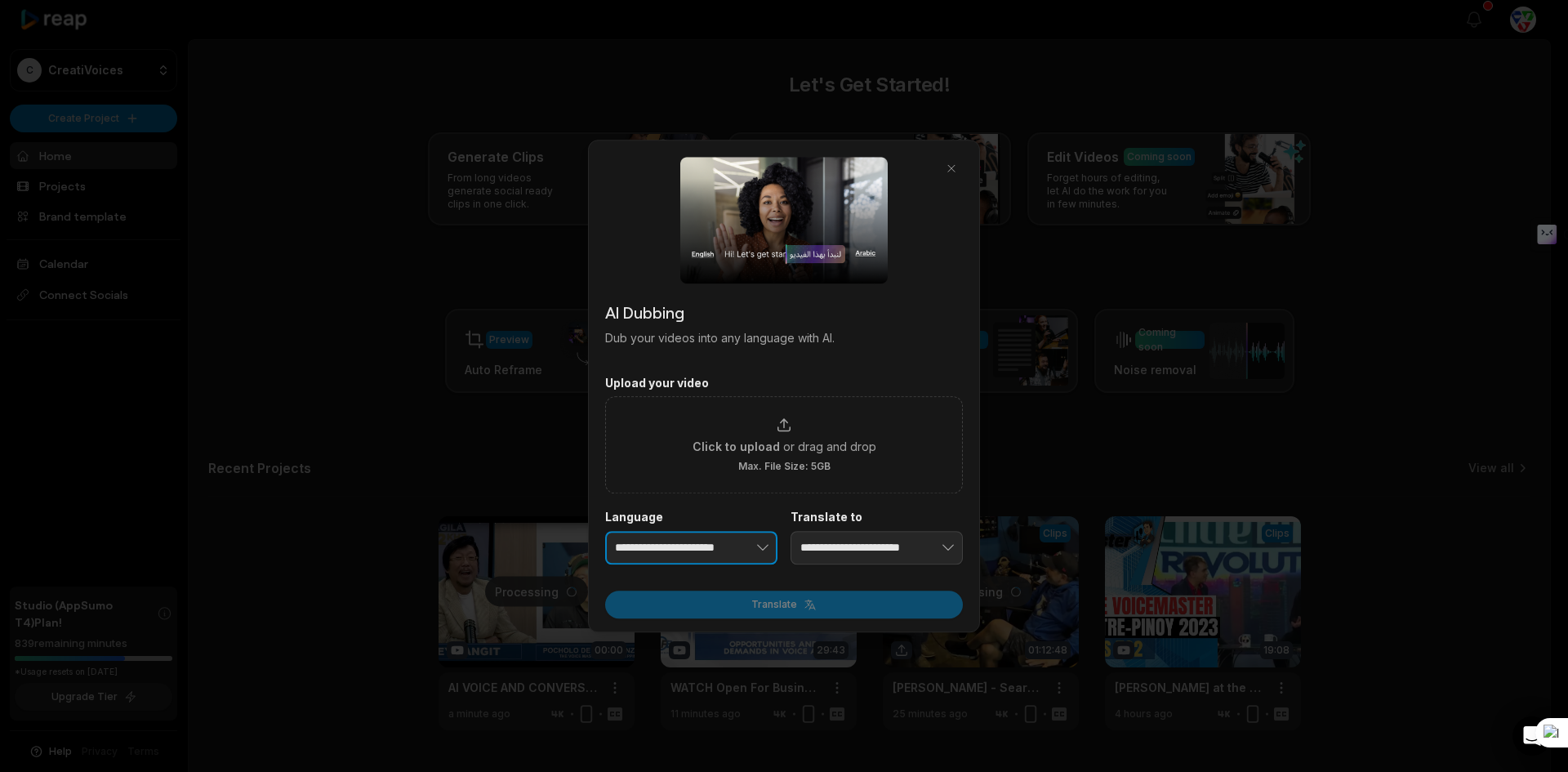
click at [701, 547] on button "button" at bounding box center [737, 547] width 80 height 34
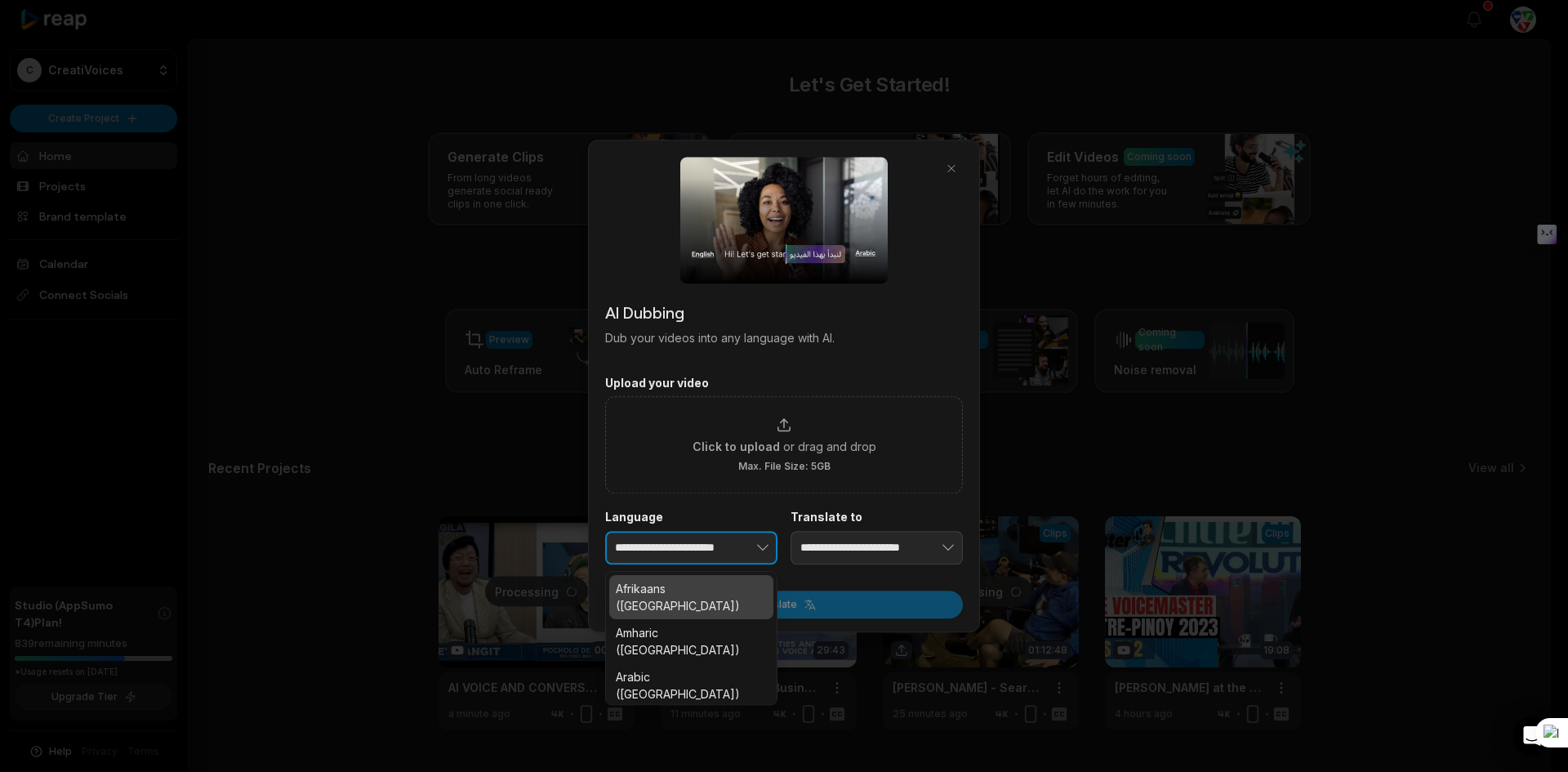
click at [704, 540] on button "button" at bounding box center [737, 547] width 80 height 34
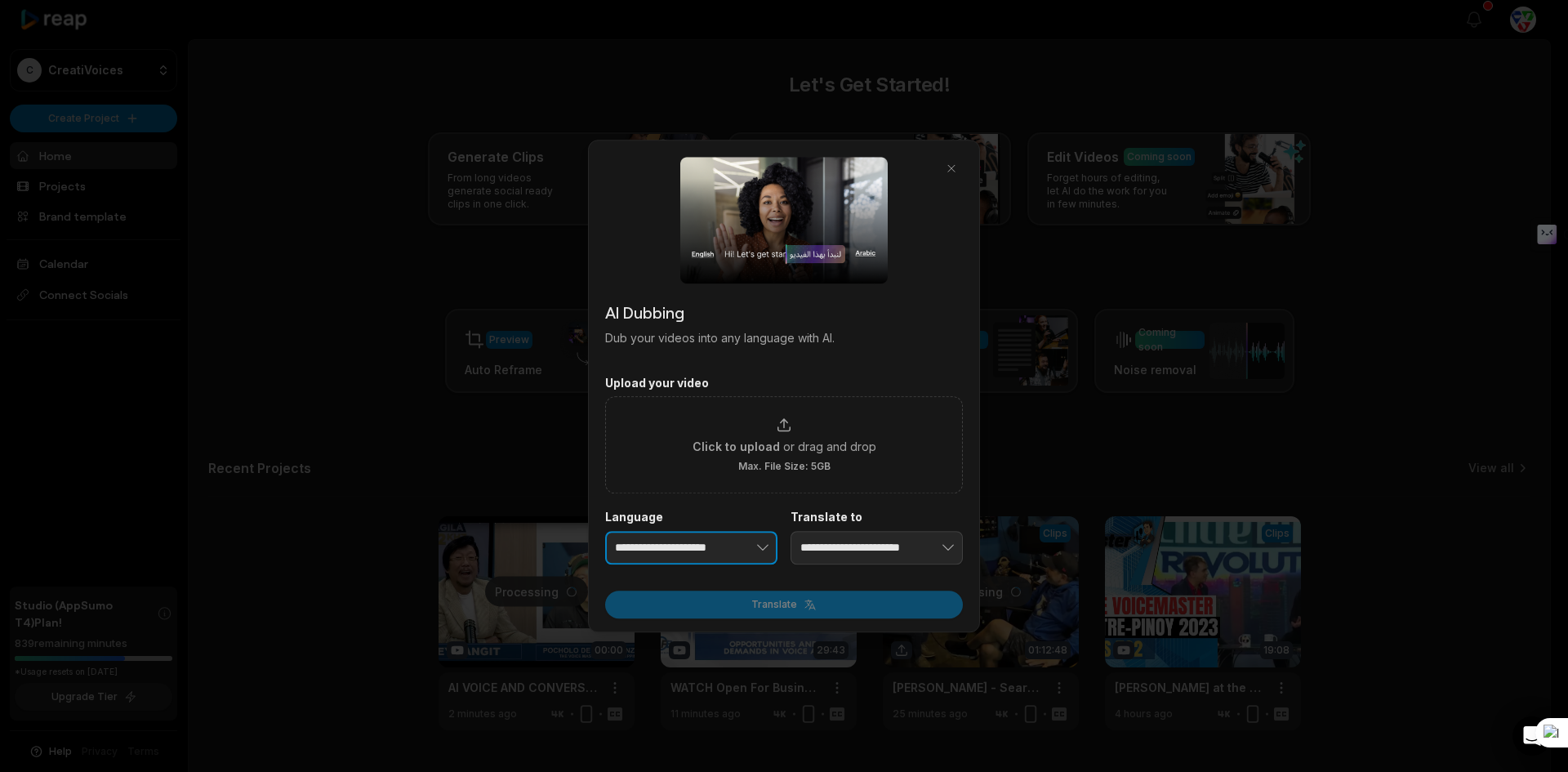
type input "**********"
click at [846, 543] on input "**********" at bounding box center [876, 547] width 172 height 34
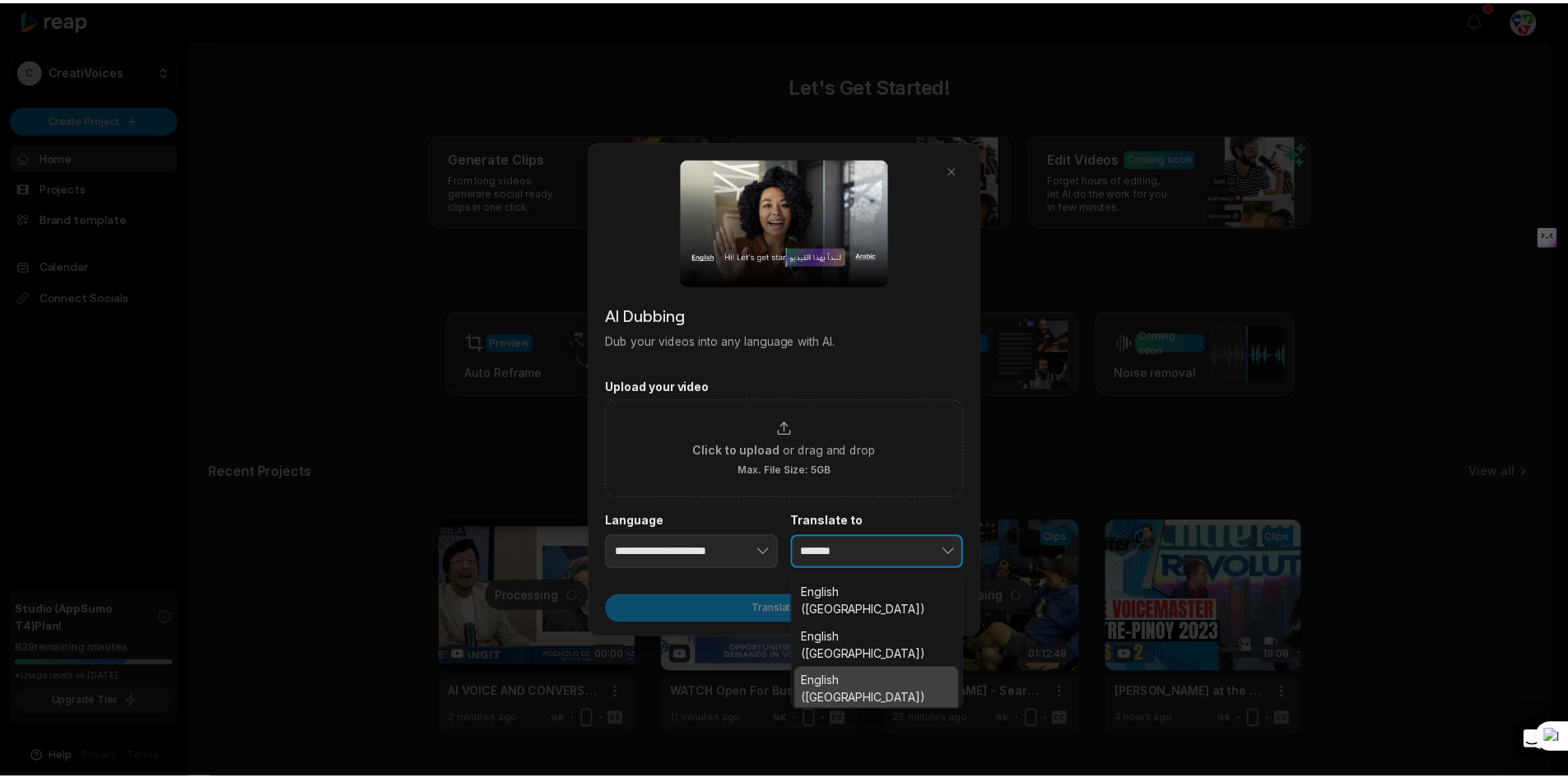
scroll to position [247, 0]
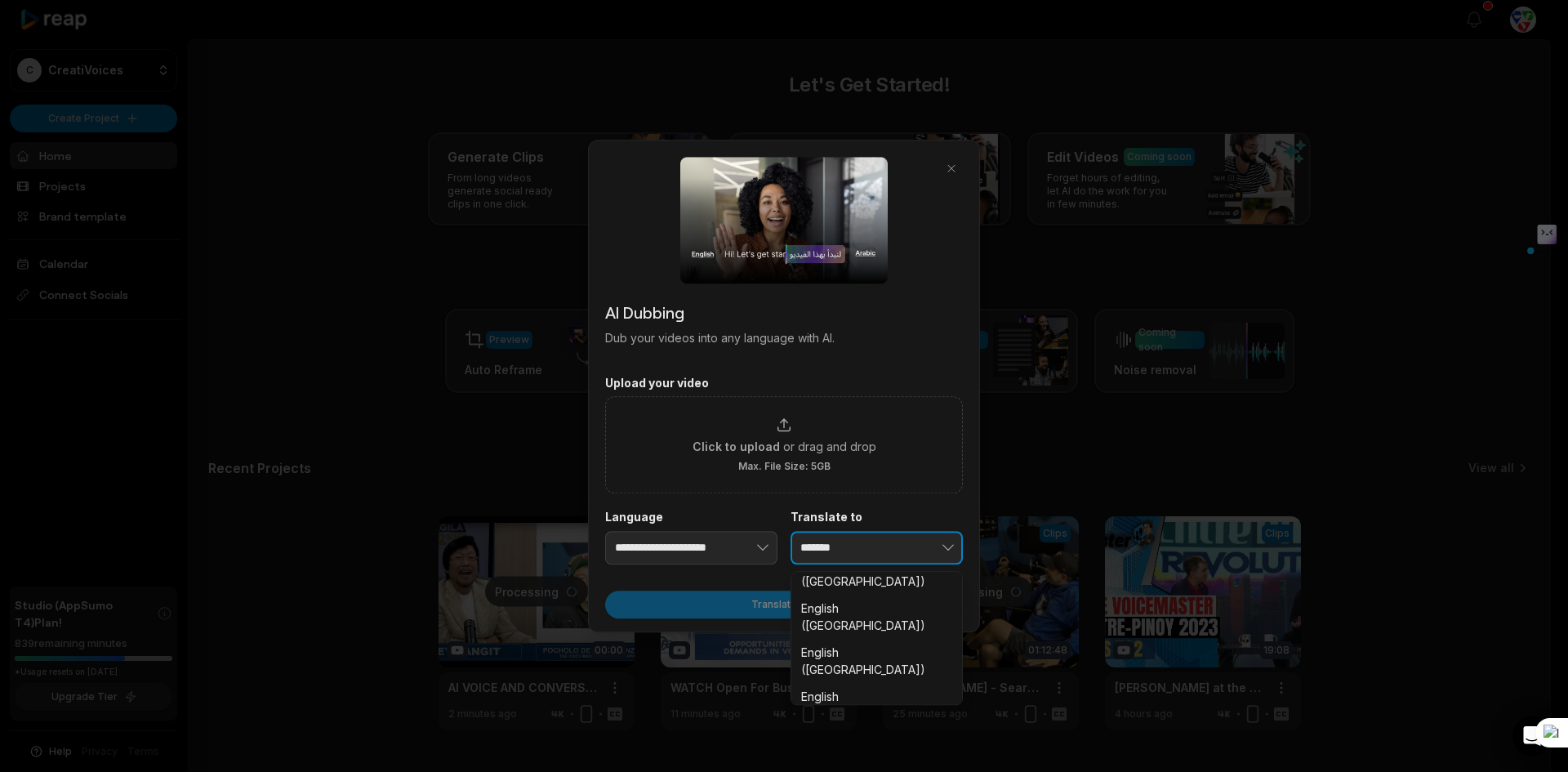
drag, startPoint x: 881, startPoint y: 545, endPoint x: 758, endPoint y: 546, distance: 123.0
click at [758, 546] on div "**********" at bounding box center [784, 536] width 358 height 55
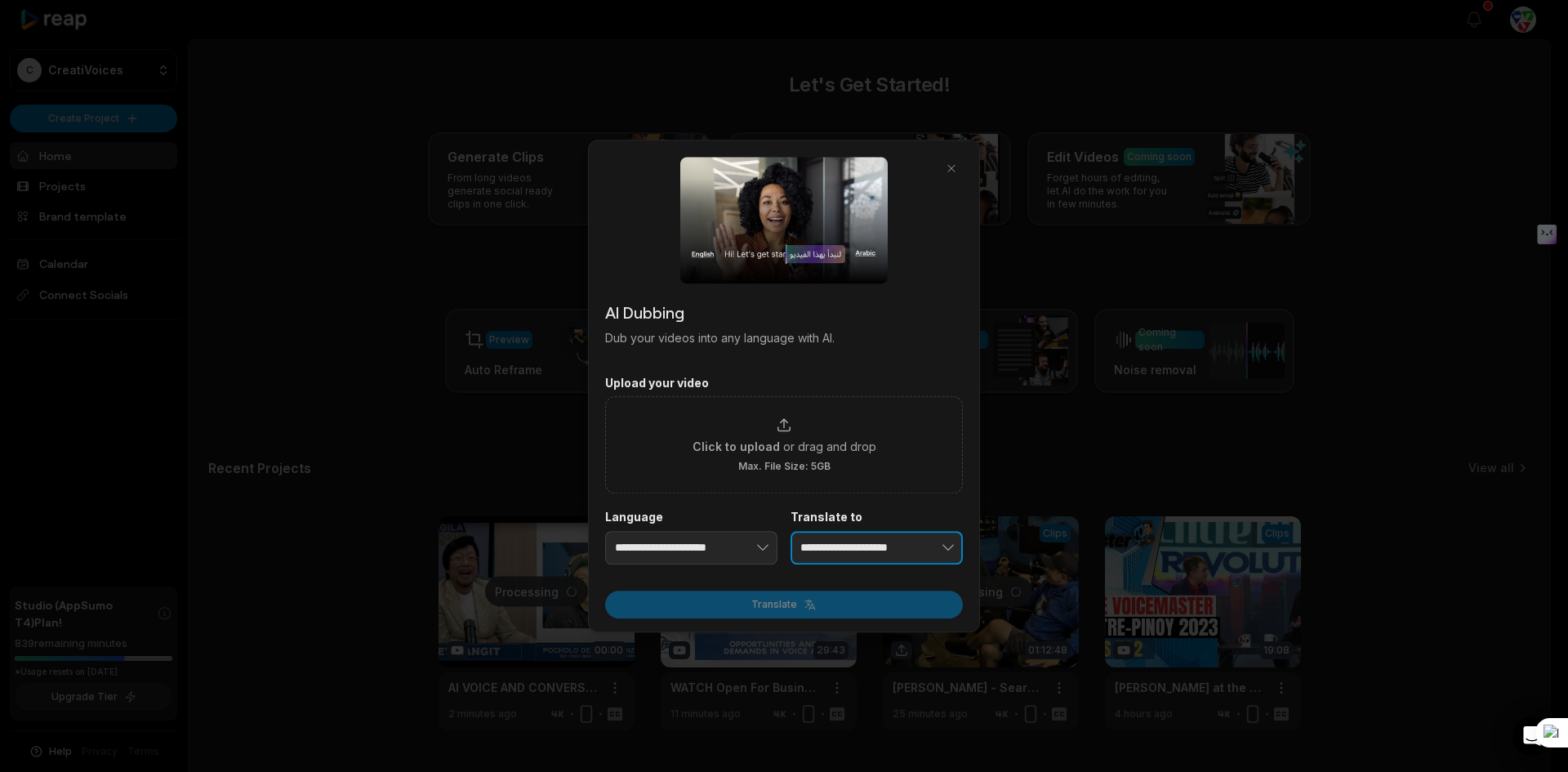
type input "**********"
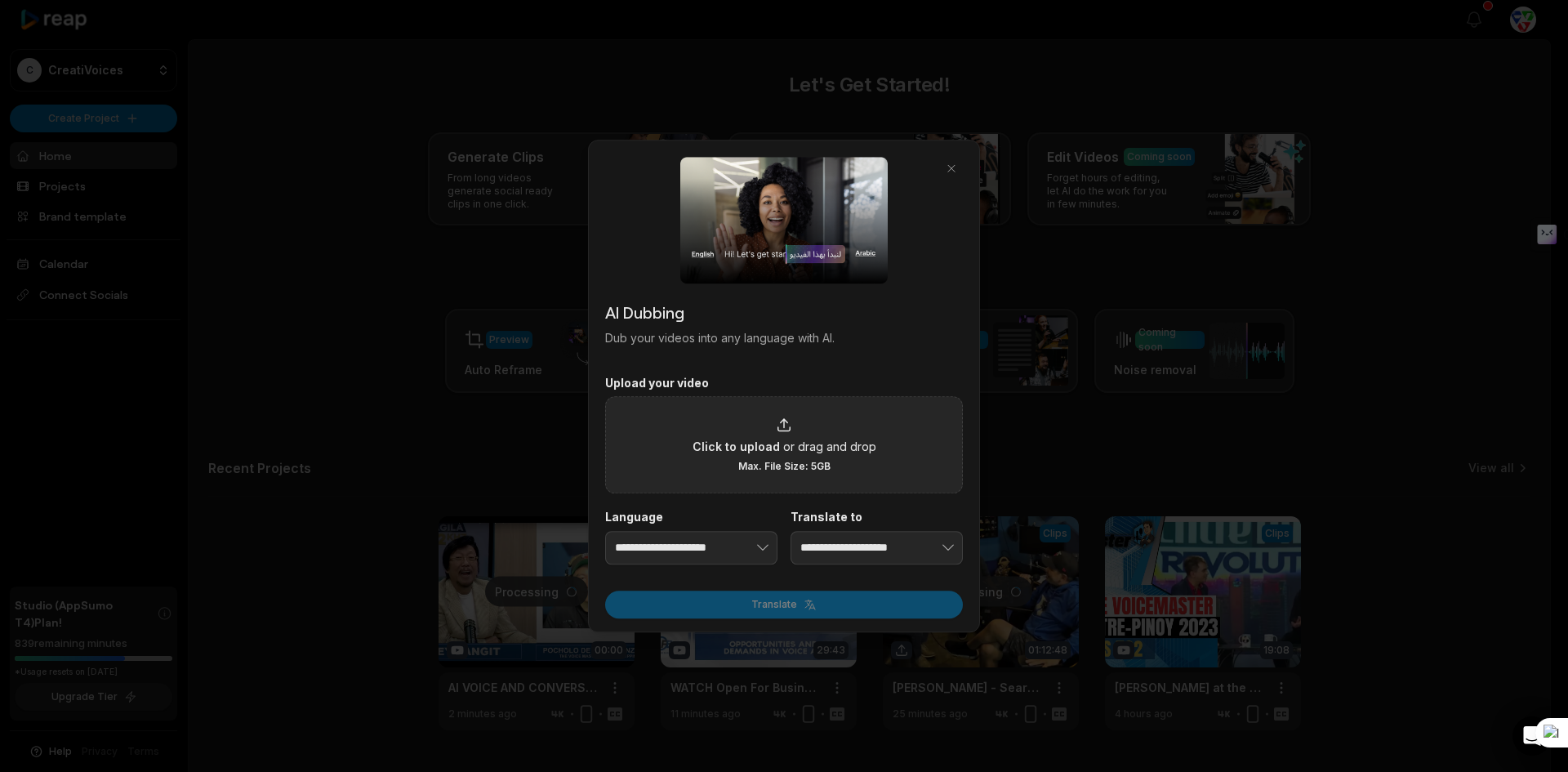
click at [805, 427] on div "Click to upload or drag and drop Max. File Size: 5GB" at bounding box center [784, 444] width 184 height 57
click at [0, 0] on input "Click to upload or drag and drop Max. File Size: 5GB" at bounding box center [0, 0] width 0 height 0
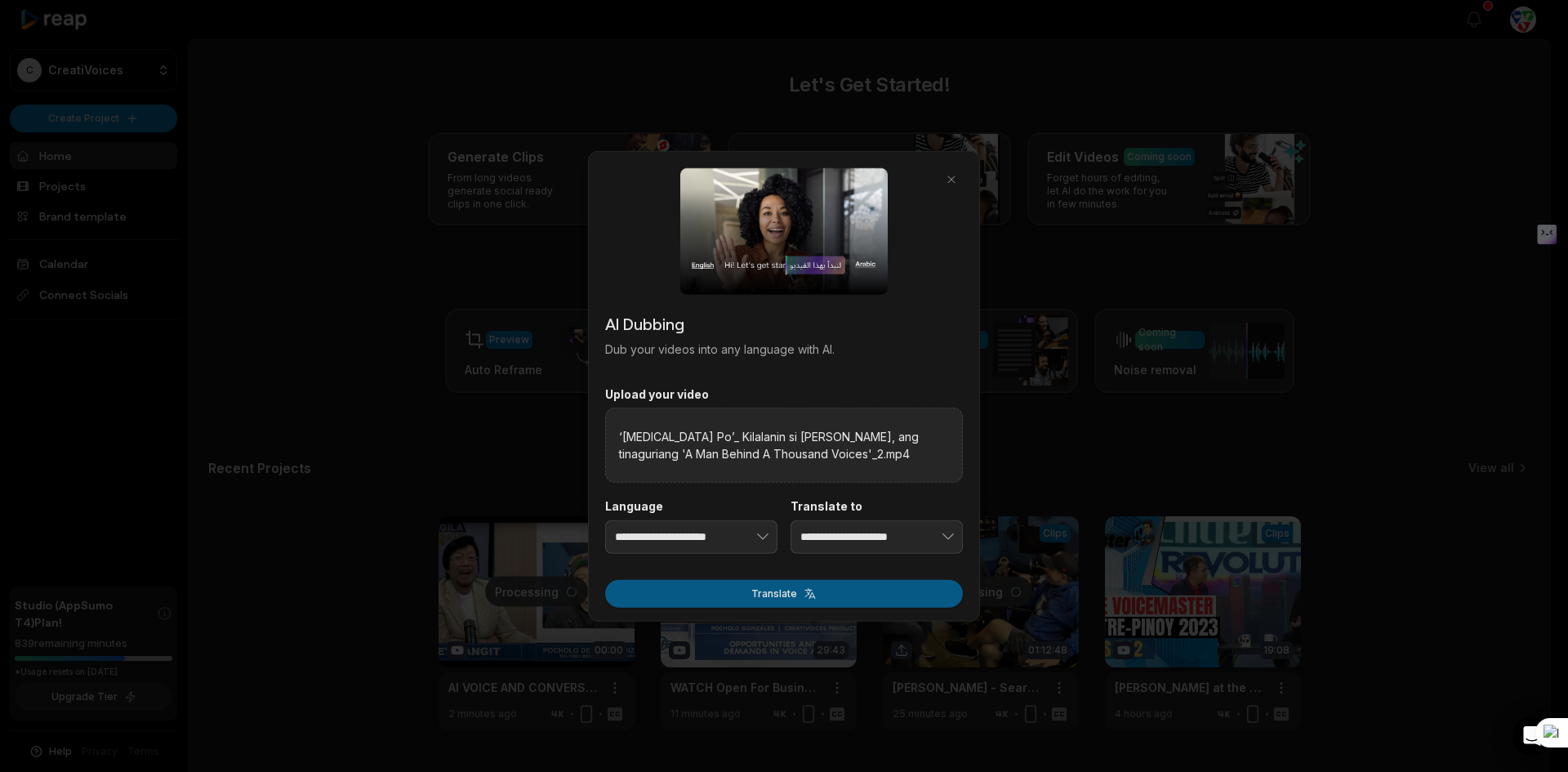
click at [764, 592] on button "Translate" at bounding box center [784, 594] width 358 height 28
click at [764, 592] on div "Translate" at bounding box center [784, 588] width 358 height 38
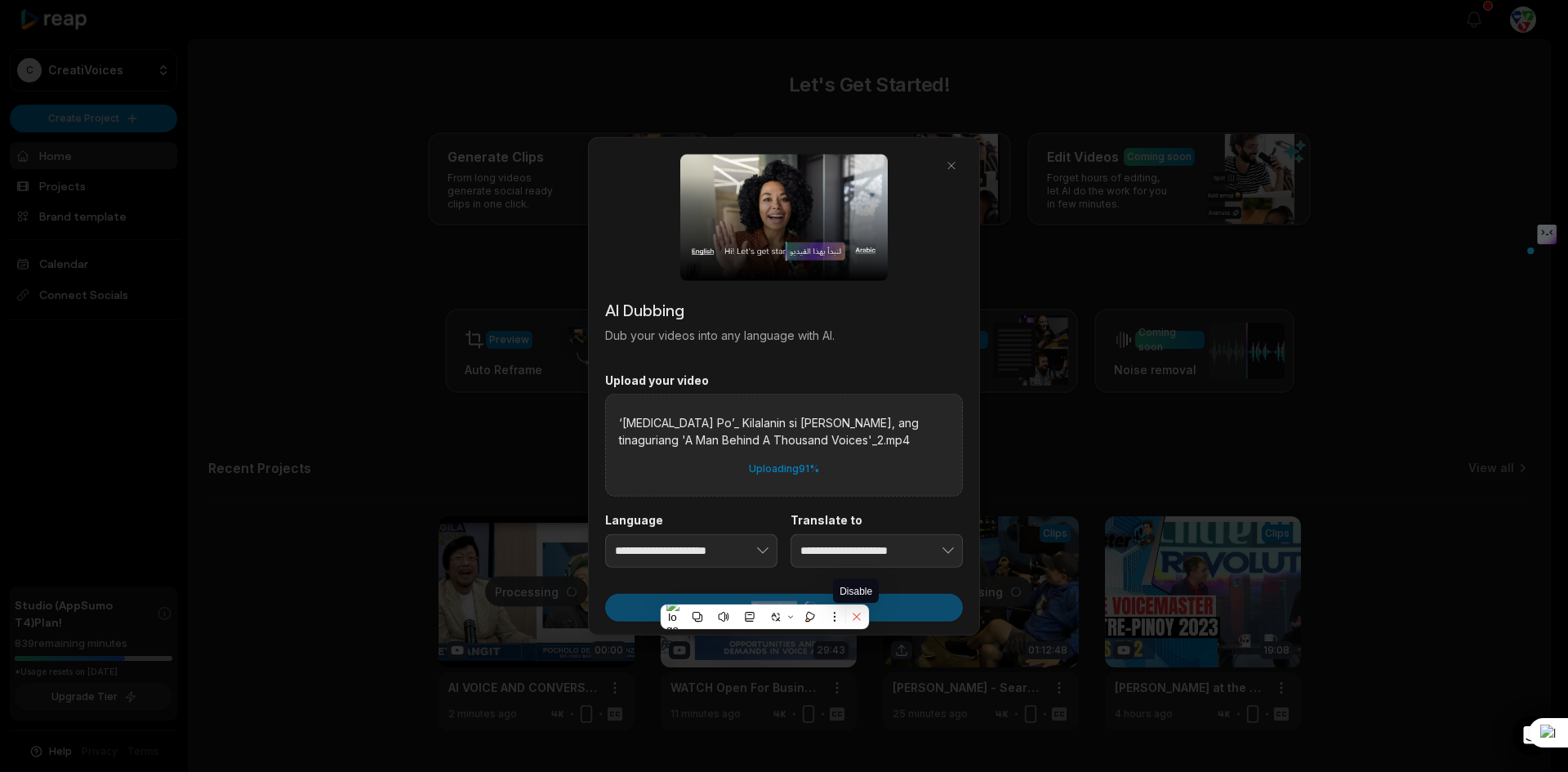
click at [858, 618] on icon at bounding box center [856, 616] width 7 height 7
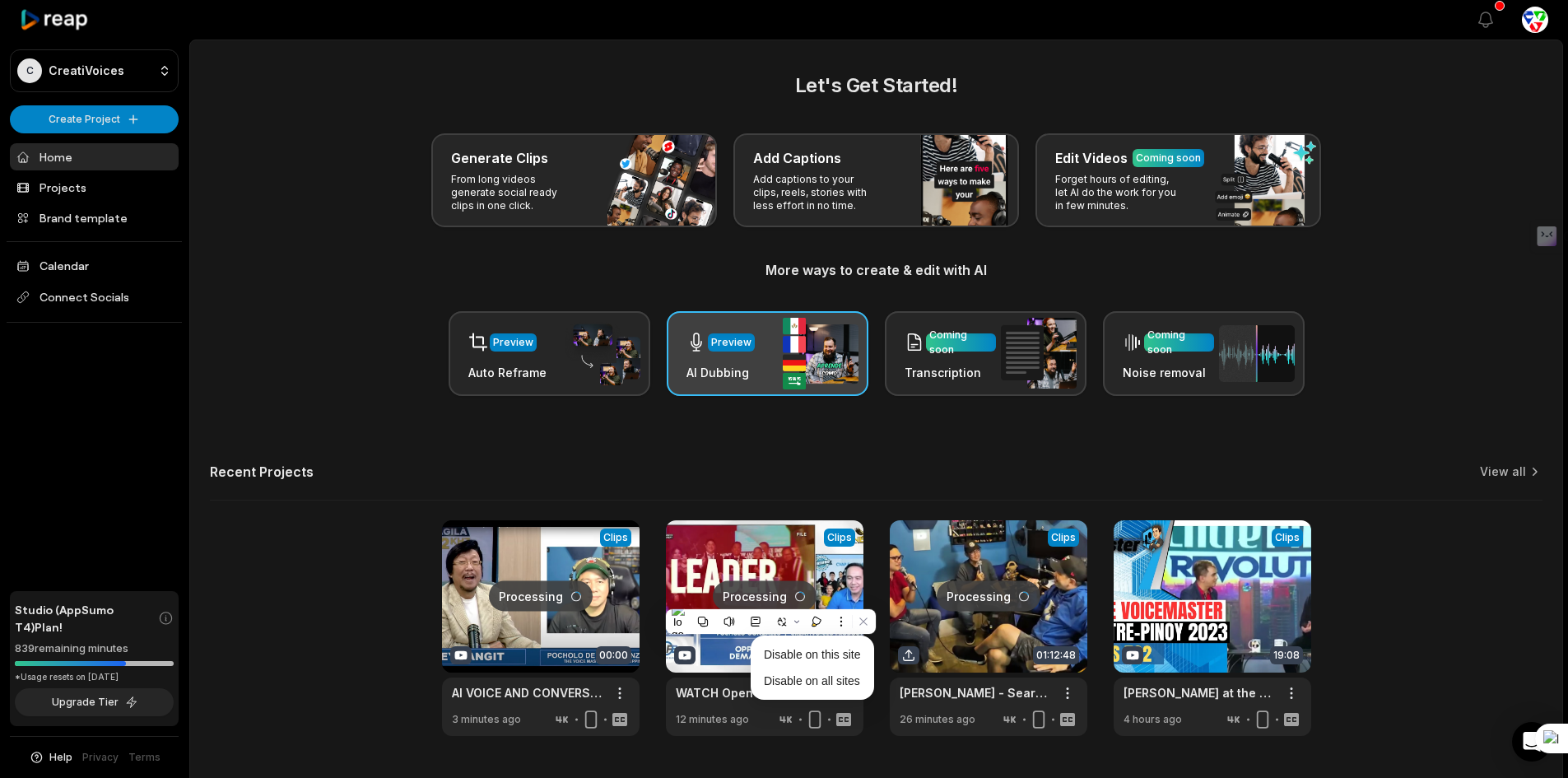
click at [762, 363] on div "Preview AI Dubbing" at bounding box center [767, 353] width 201 height 84
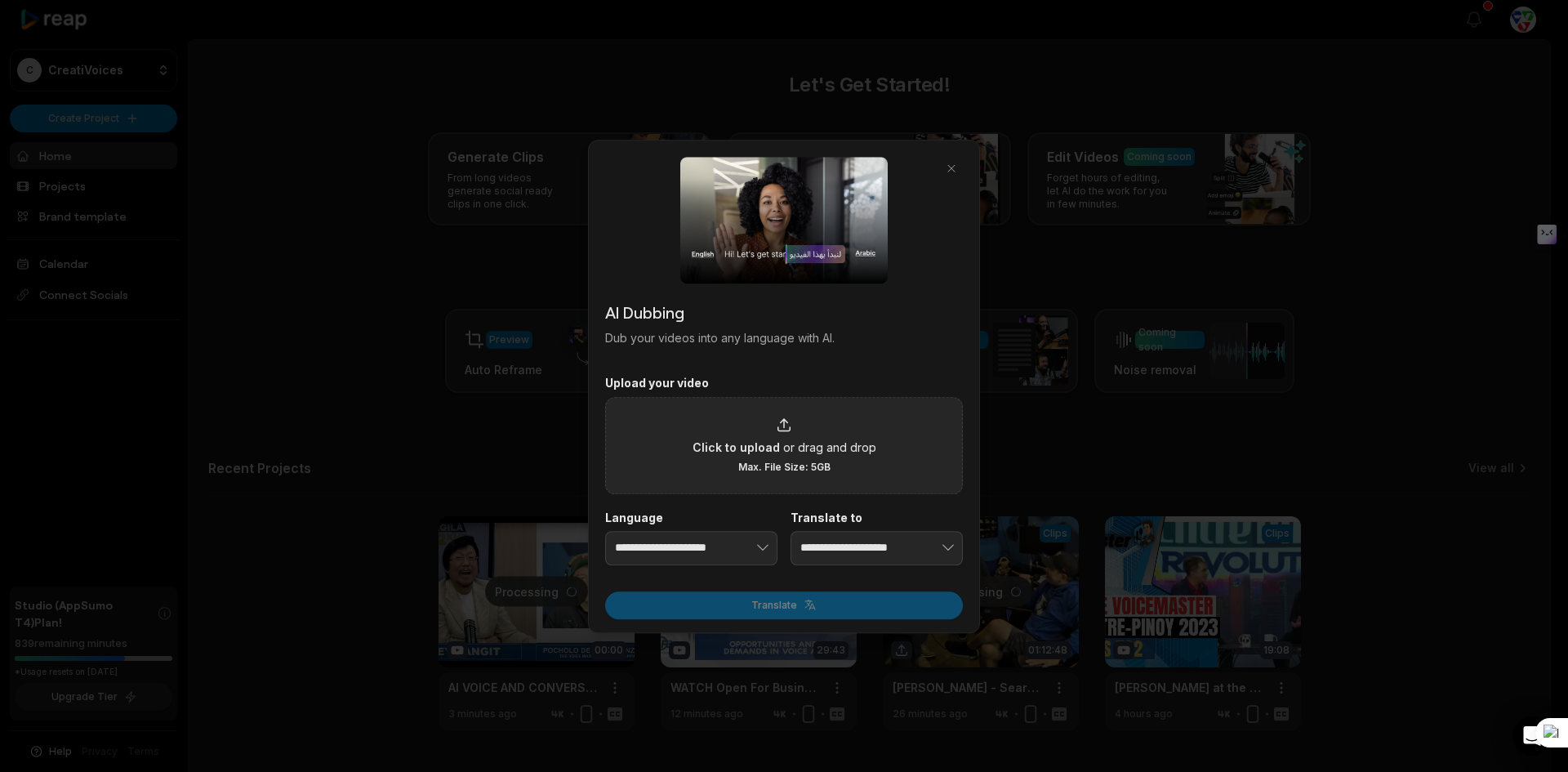
click at [812, 435] on div "Click to upload or drag and drop Max. File Size: 5GB" at bounding box center [784, 444] width 184 height 57
click at [0, 0] on input "Click to upload or drag and drop Max. File Size: 5GB" at bounding box center [0, 0] width 0 height 0
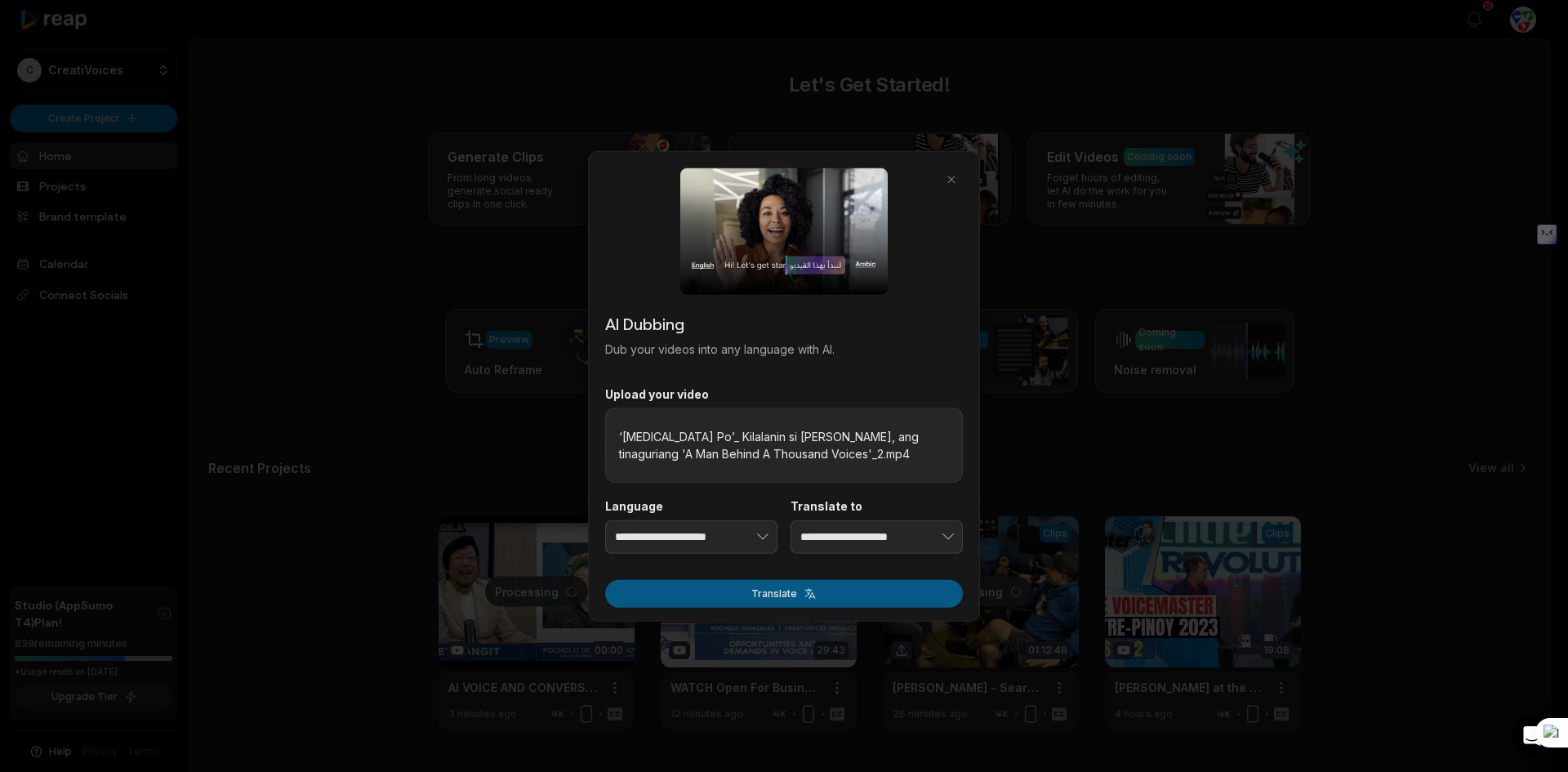
click at [839, 596] on button "Translate" at bounding box center [784, 594] width 358 height 28
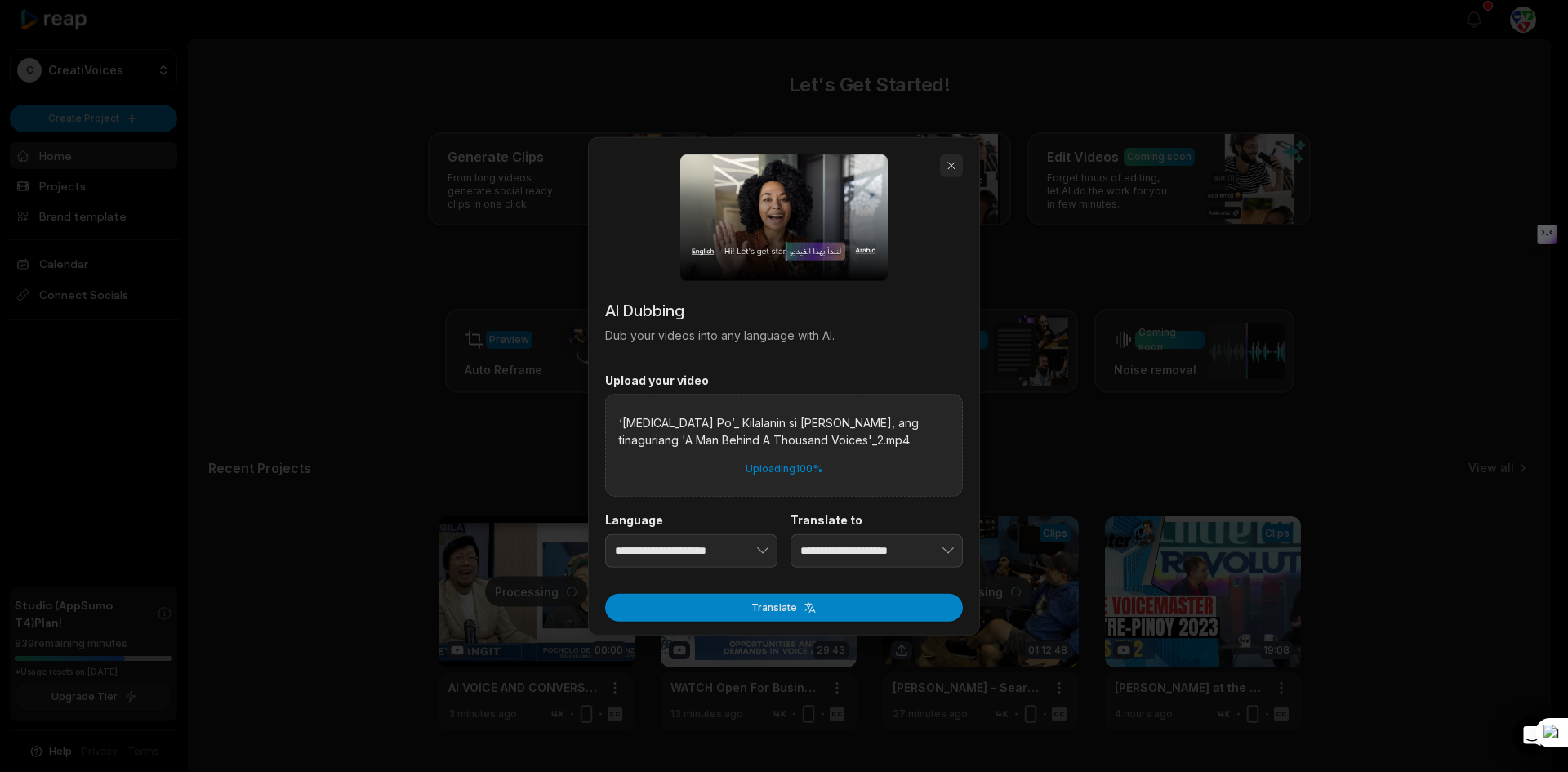
click at [951, 160] on button "button" at bounding box center [951, 165] width 23 height 23
